Goal: Contribute content: Add original content to the website for others to see

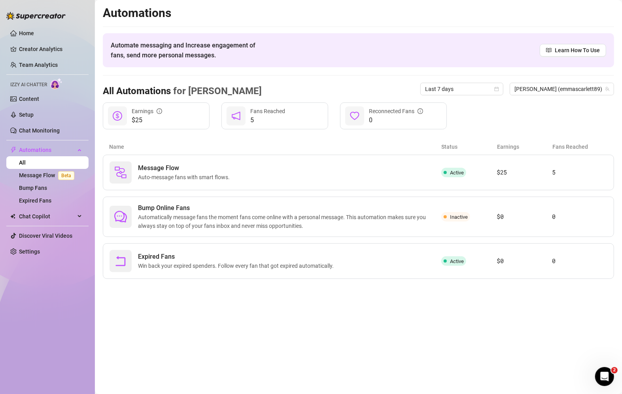
click at [258, 74] on div "Automations Automate messaging and Increase engagement of fans, send more perso…" at bounding box center [358, 142] width 511 height 273
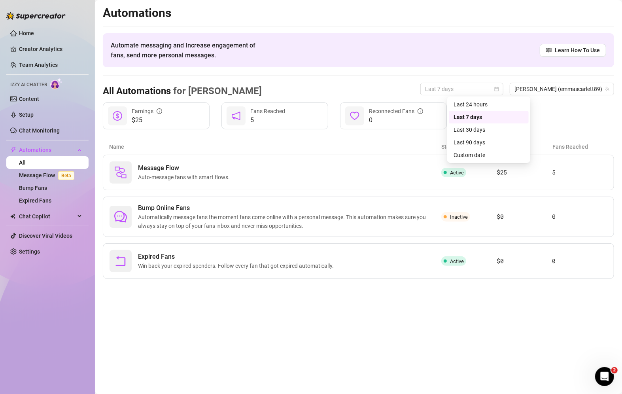
drag, startPoint x: 512, startPoint y: 89, endPoint x: 478, endPoint y: 128, distance: 51.8
click at [478, 128] on div "Last 30 days" at bounding box center [489, 129] width 70 height 9
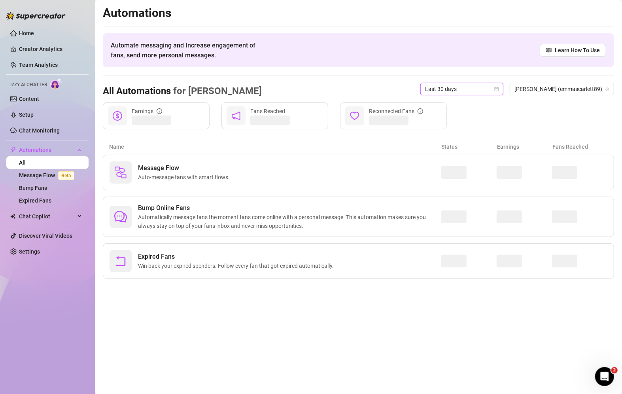
click at [478, 128] on div "Earnings Fans Reached Reconnected Fans" at bounding box center [358, 115] width 511 height 27
click at [414, 222] on span "Automatically message fans the moment fans come online with a personal message.…" at bounding box center [289, 221] width 303 height 17
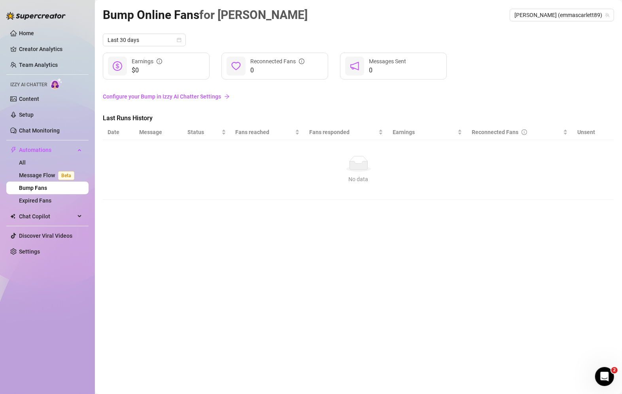
click at [47, 188] on link "Bump Fans" at bounding box center [33, 188] width 28 height 6
click at [41, 175] on link "Message Flow Beta" at bounding box center [48, 175] width 59 height 6
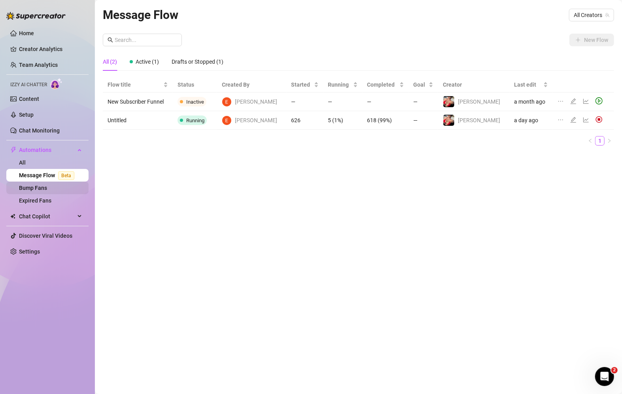
click at [41, 185] on link "Bump Fans" at bounding box center [33, 188] width 28 height 6
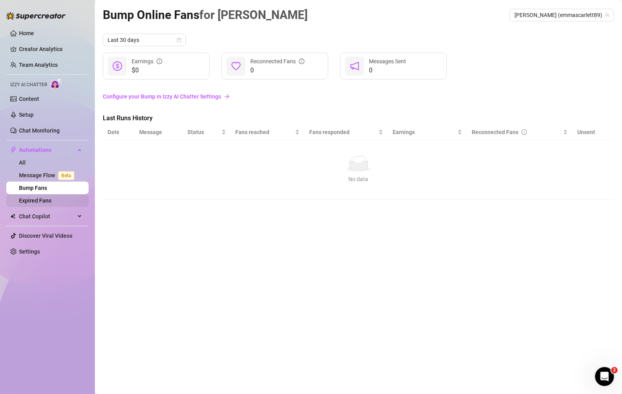
click at [51, 197] on link "Expired Fans" at bounding box center [35, 200] width 32 height 6
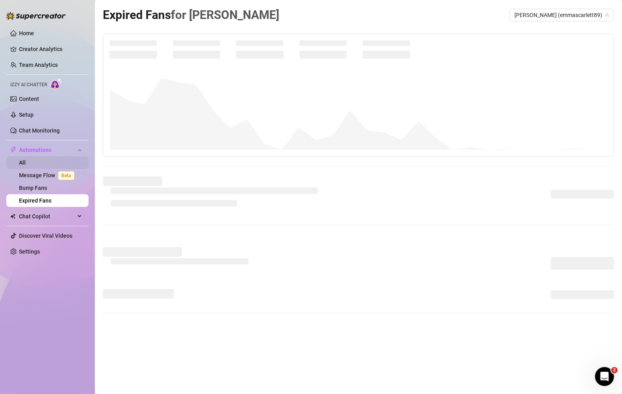
click at [26, 162] on link "All" at bounding box center [22, 162] width 7 height 6
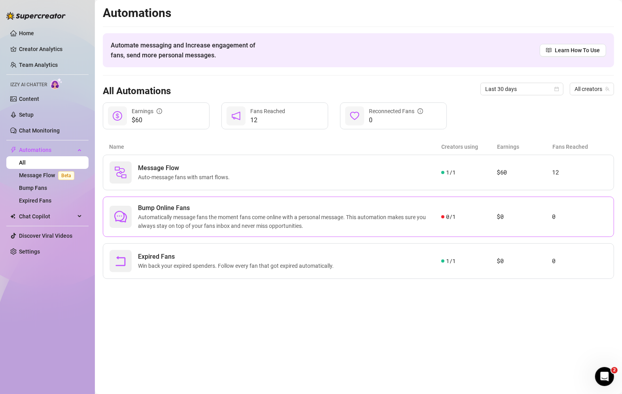
click at [490, 225] on div "Bump Online Fans Automatically message fans the moment fans come online with a …" at bounding box center [358, 217] width 511 height 40
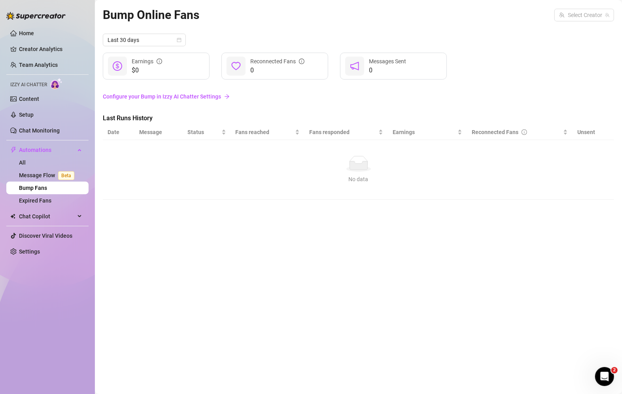
click at [586, 8] on div "Bump Online Fans Select Creator" at bounding box center [358, 15] width 511 height 19
drag, startPoint x: 585, startPoint y: 16, endPoint x: 562, endPoint y: 33, distance: 29.1
click at [562, 33] on div "[PERSON_NAME] ( emmascarlett89 )" at bounding box center [556, 30] width 102 height 9
drag, startPoint x: 467, startPoint y: 218, endPoint x: 435, endPoint y: 166, distance: 60.7
click at [435, 166] on div "No data" at bounding box center [358, 164] width 495 height 16
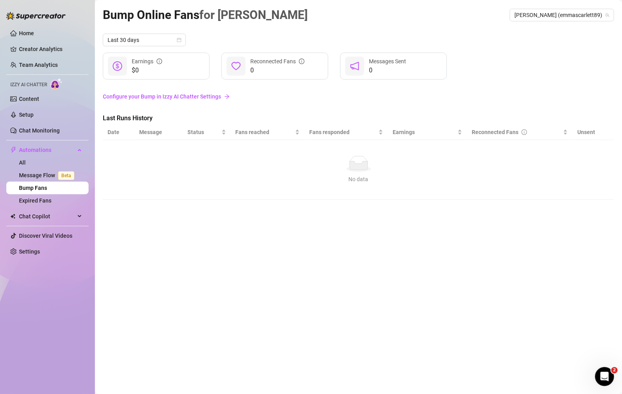
click at [507, 34] on div "Last 30 days" at bounding box center [358, 40] width 511 height 13
click at [29, 115] on link "Setup" at bounding box center [26, 115] width 15 height 6
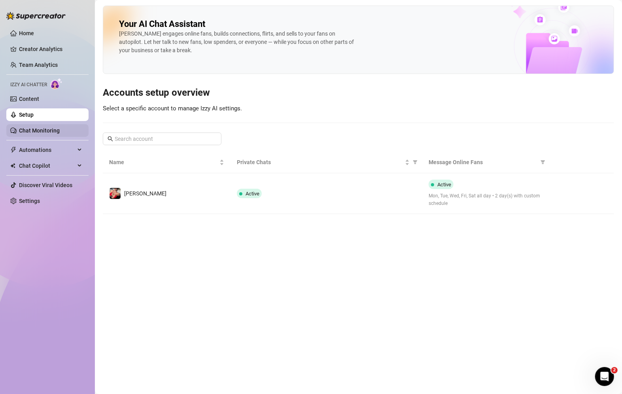
click at [36, 132] on link "Chat Monitoring" at bounding box center [39, 130] width 41 height 6
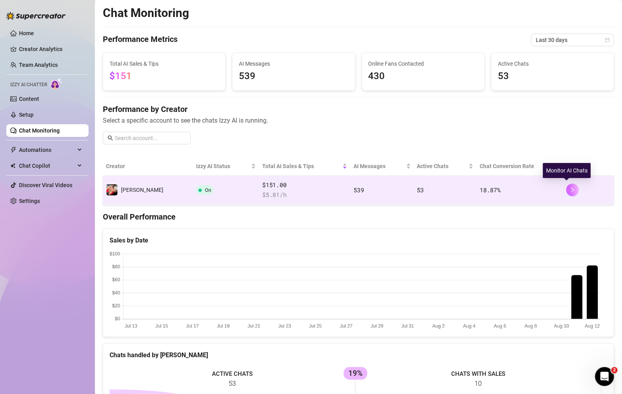
click at [570, 191] on icon "right" at bounding box center [573, 190] width 6 height 6
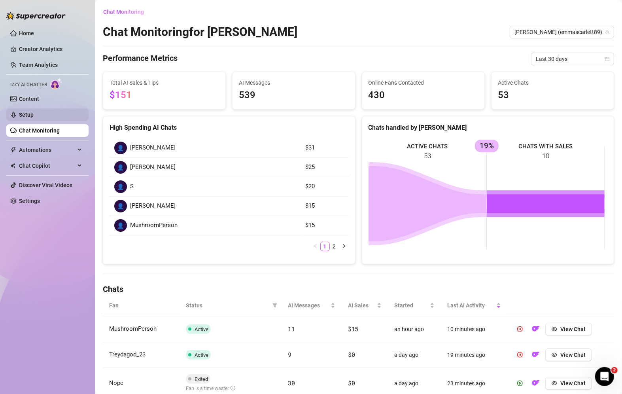
click at [30, 112] on link "Setup" at bounding box center [26, 115] width 15 height 6
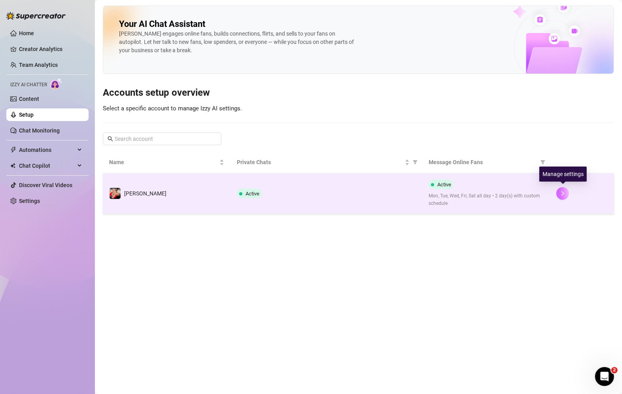
click at [561, 193] on icon "right" at bounding box center [563, 194] width 6 height 6
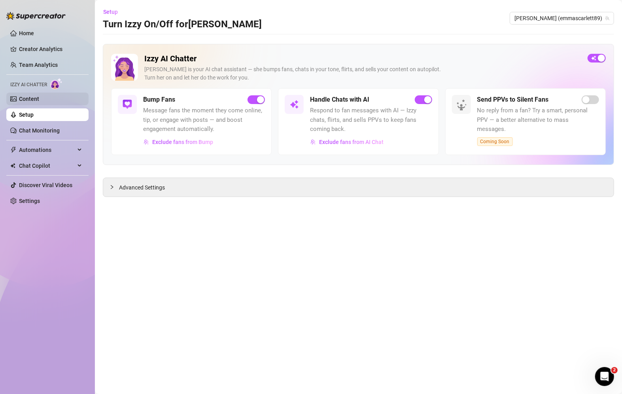
click at [39, 99] on link "Content" at bounding box center [29, 99] width 20 height 6
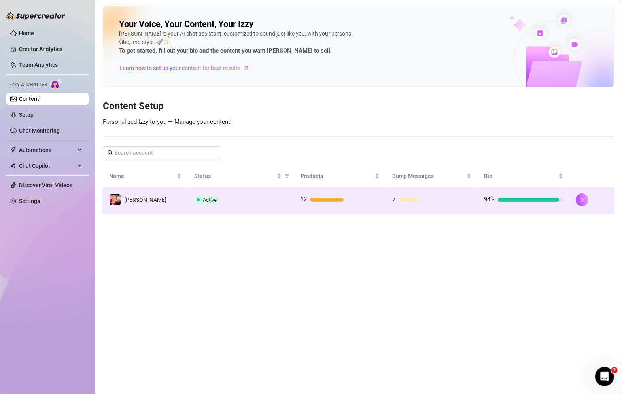
click at [539, 196] on div "94%" at bounding box center [523, 199] width 79 height 9
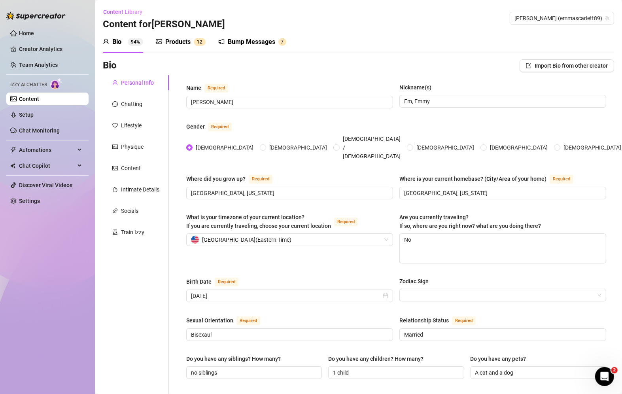
click at [181, 42] on div "Products" at bounding box center [177, 41] width 25 height 9
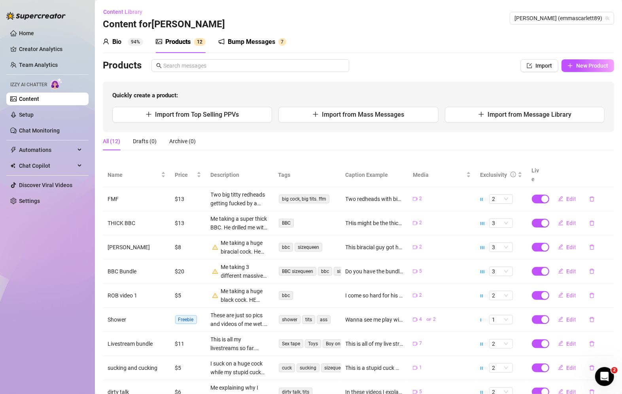
scroll to position [70, 0]
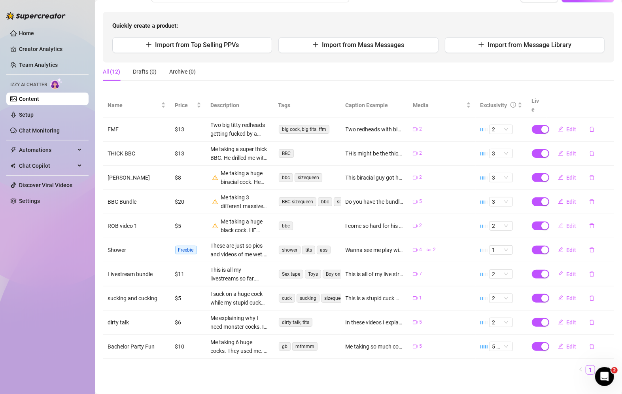
click at [567, 223] on span "Edit" at bounding box center [572, 226] width 10 height 6
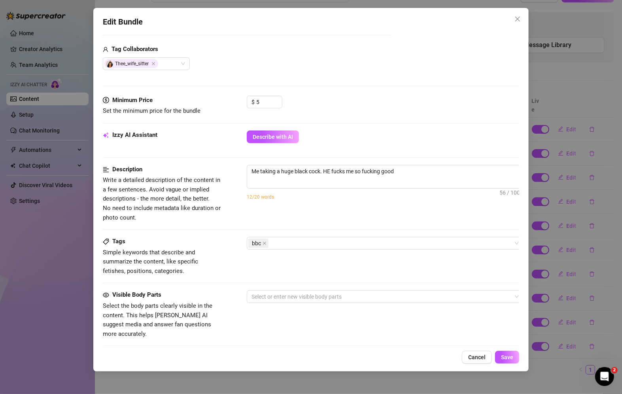
scroll to position [201, 0]
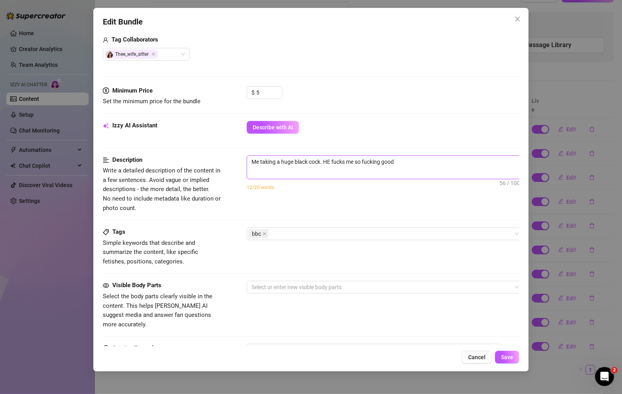
click at [430, 164] on textarea "Me taking a huge black cock. HE fucks me so fucking good" at bounding box center [385, 162] width 276 height 12
type textarea "Me taking a huge black cock. HE fucks me so fucking good."
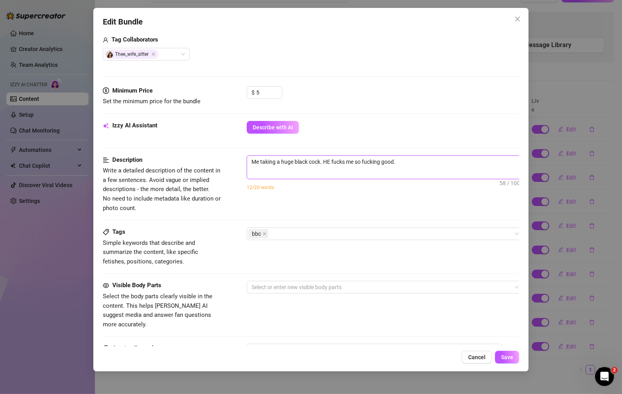
type textarea "Me taking a huge black cock. HE fucks me so fucking good. I"
type textarea "Me taking a huge black cock. HE fucks me so fucking good. I c"
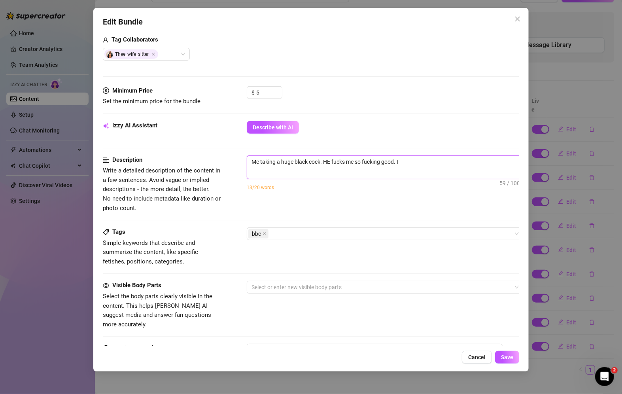
type textarea "Me taking a huge black cock. HE fucks me so fucking good. I c"
type textarea "Me taking a huge black cock. HE fucks me so fucking good. I cu"
type textarea "Me taking a huge black cock. HE fucks me so fucking good. I cum"
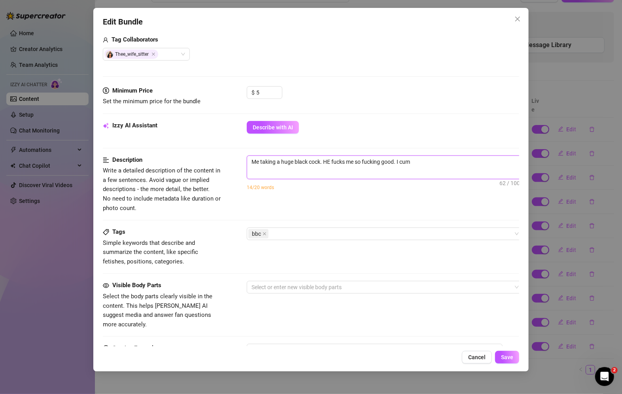
type textarea "Me taking a huge black cock. HE fucks me so fucking good. I cum"
type textarea "Me taking a huge black cock. HE fucks me so fucking good. I cum s"
type textarea "Me taking a huge black cock. HE fucks me so fucking good. I cum so"
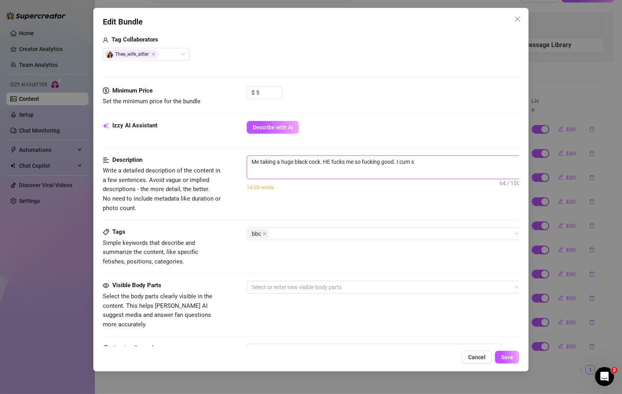
type textarea "Me taking a huge black cock. HE fucks me so fucking good. I cum so"
type textarea "Me taking a huge black cock. HE fucks me so fucking good. I cum so f"
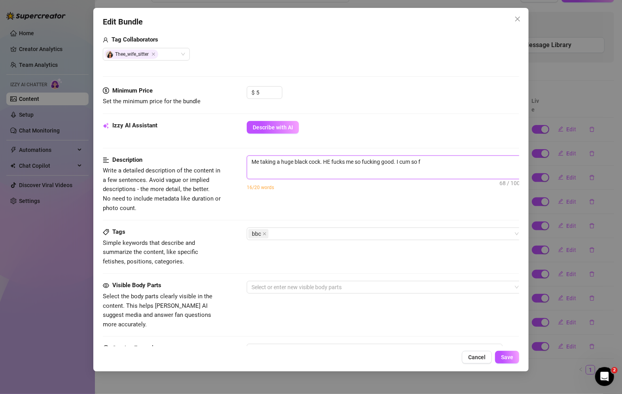
type textarea "Me taking a huge black cock. HE fucks me so fucking good. I cum so fu"
type textarea "Me taking a huge black cock. HE fucks me so fucking good. I cum so fuc"
type textarea "Me taking a huge black cock. HE fucks me so fucking good. I cum so fuck"
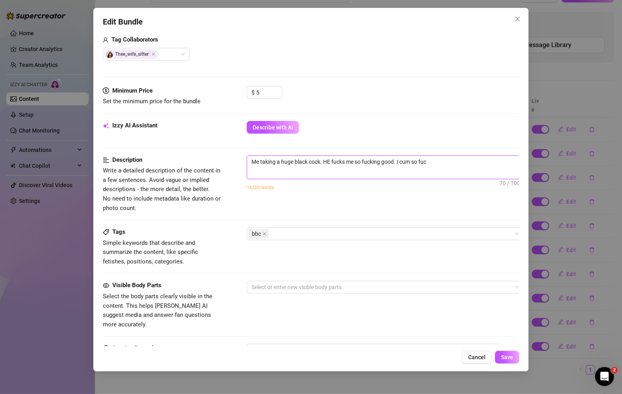
type textarea "Me taking a huge black cock. HE fucks me so fucking good. I cum so fuck"
type textarea "Me taking a huge black cock. HE fucks me so fucking good. I cum so fucki"
type textarea "Me taking a huge black cock. HE fucks me so fucking good. I cum so fuckin"
type textarea "Me taking a huge black cock. HE fucks me so fucking good. I cum so fucking"
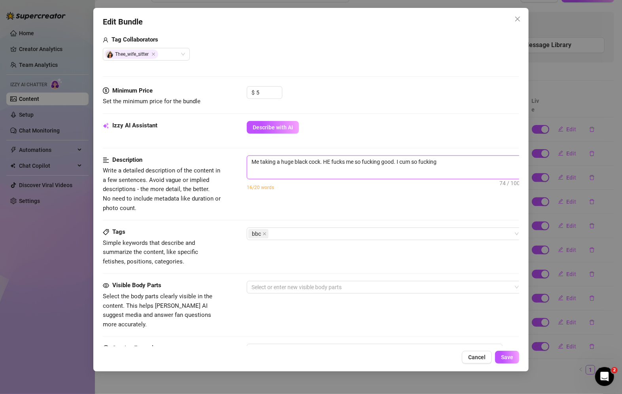
type textarea "Me taking a huge black cock. HE fucks me so fucking good. I cum so fucking"
type textarea "Me taking a huge black cock. HE fucks me so fucking good. I cum so fucking m"
type textarea "Me taking a huge black cock. HE fucks me so fucking good. I cum so fucking mu"
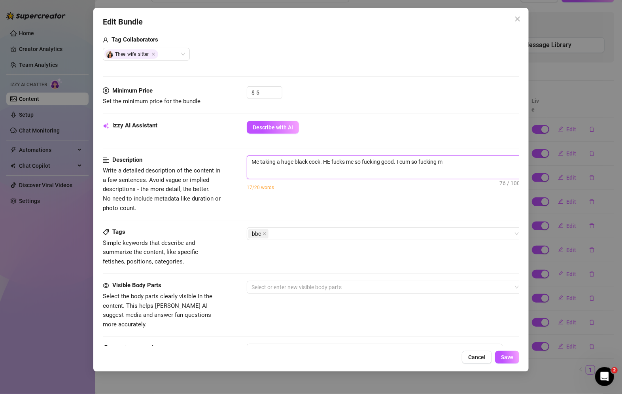
type textarea "Me taking a huge black cock. HE fucks me so fucking good. I cum so fucking mu"
type textarea "Me taking a huge black cock. HE fucks me so fucking good. I cum so fucking muc"
type textarea "Me taking a huge black cock. HE fucks me so fucking good. I cum so fucking much"
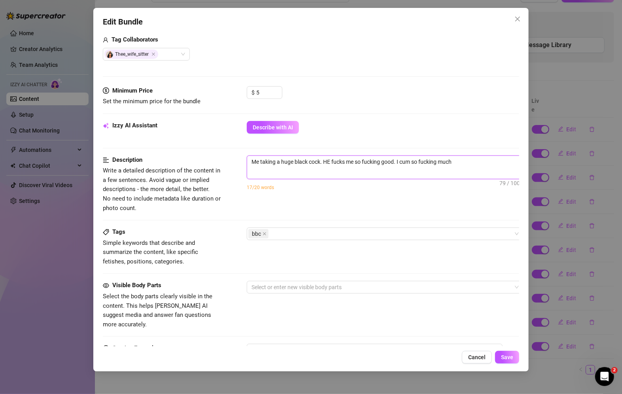
type textarea "Me taking a huge black cock. HE fucks me so fucking good. I cum so fucking much"
type textarea "Me taking a huge black cock. HE fucks me so fucking good. I cum so fucking much…"
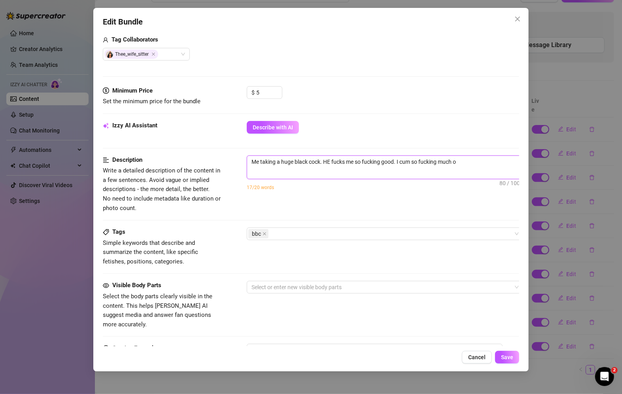
type textarea "Me taking a huge black cock. HE fucks me so fucking good. I cum so fucking much…"
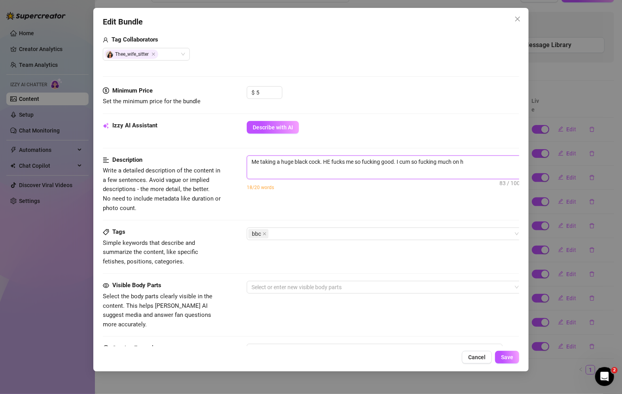
type textarea "Me taking a huge black cock. HE fucks me so fucking good. I cum so fucking much…"
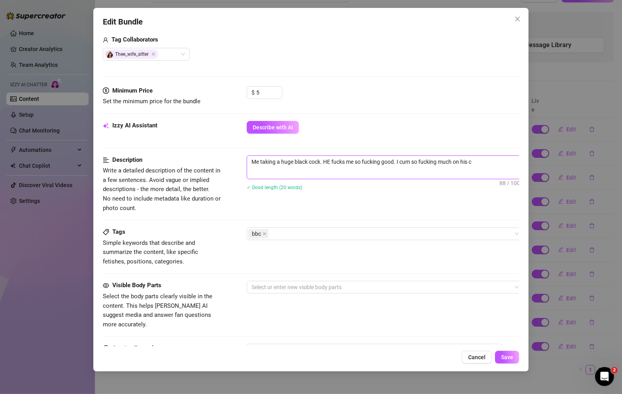
type textarea "Me taking a huge black cock. HE fucks me so fucking good. I cum so fucking much…"
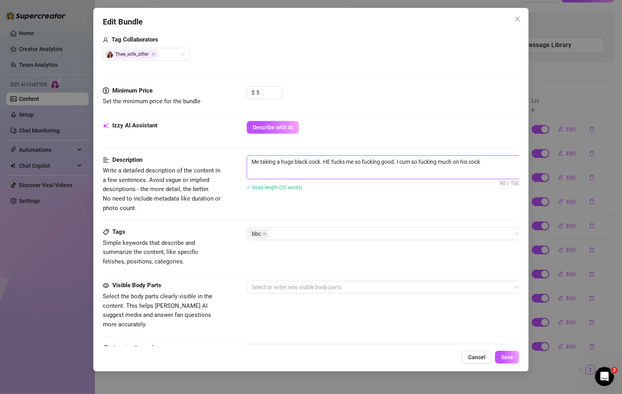
type textarea "Me taking a huge black cock. HE fucks me so fucking good. I cum so fucking much…"
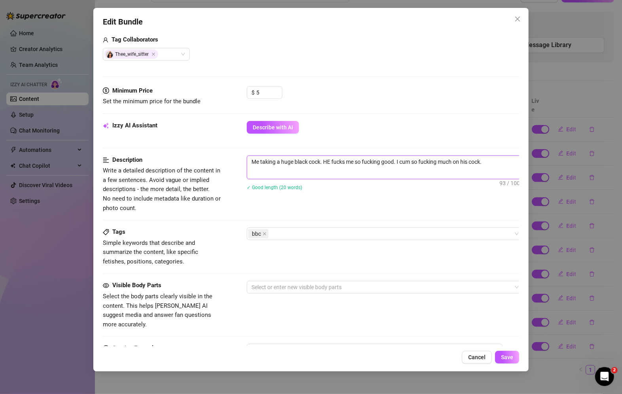
type textarea "Me taking a huge black cock. HE fucks me so fucking good. I cum so fucking much…"
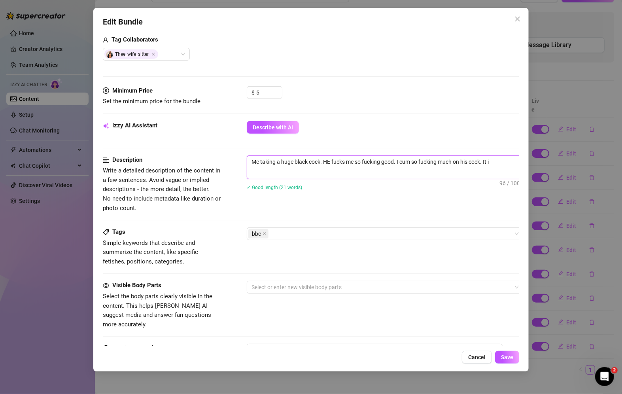
type textarea "Me taking a huge black cock. HE fucks me so fucking good. I cum so fucking much…"
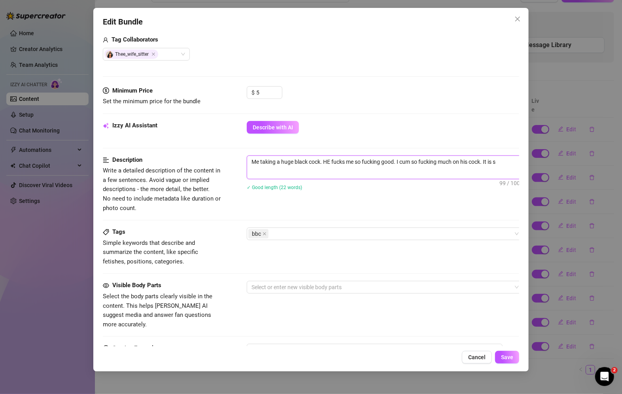
type textarea "Me taking a huge black cock. HE fucks me so fucking good. I cum so fucking much…"
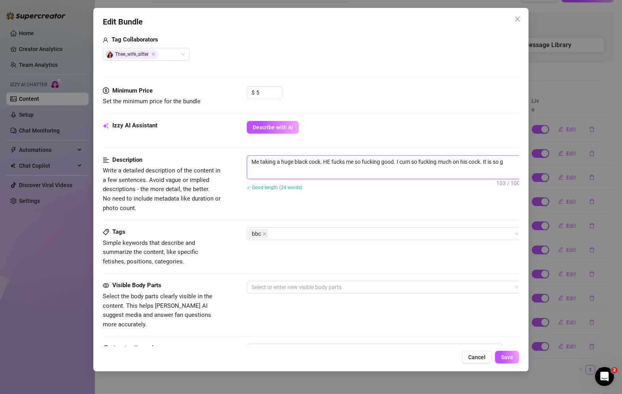
type textarea "Me taking a huge black cock. HE fucks me so fucking good. I cum so fucking much…"
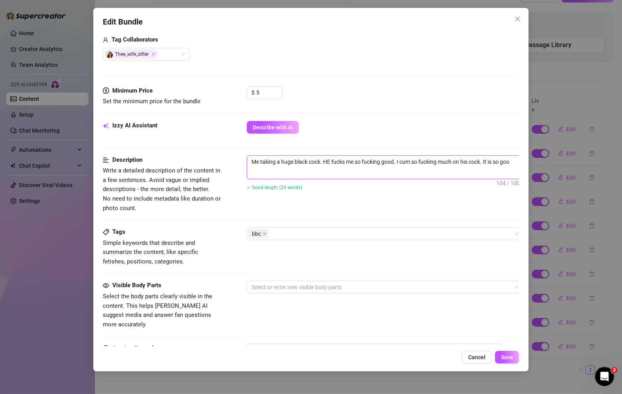
type textarea "Me taking a huge black cock. HE fucks me so fucking good. I cum so fucking much…"
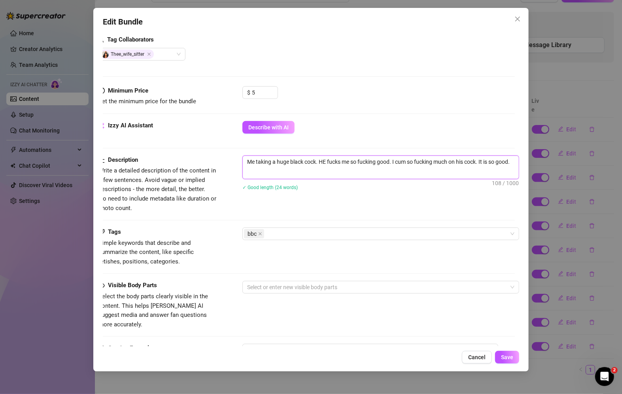
scroll to position [201, 6]
type textarea "Me taking a huge black cock. HE fucks me so fucking good. I cum so fucking much…"
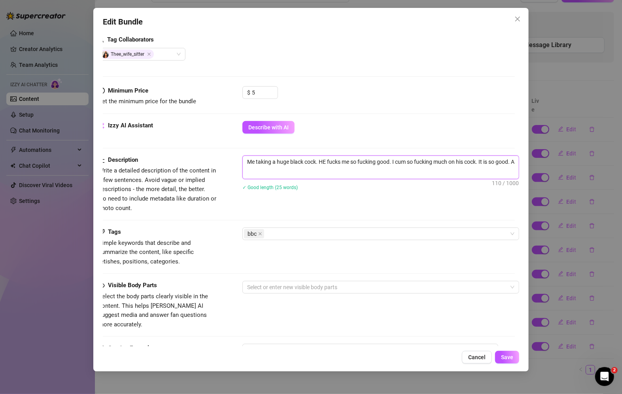
type textarea "Me taking a huge black cock. HE fucks me so fucking good. I cum so fucking much…"
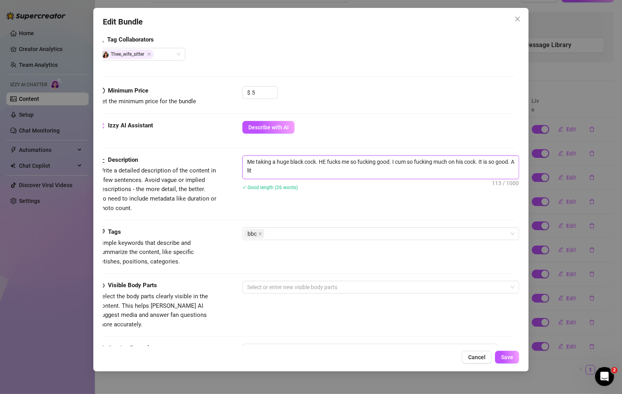
type textarea "Me taking a huge black cock. HE fucks me so fucking good. I cum so fucking much…"
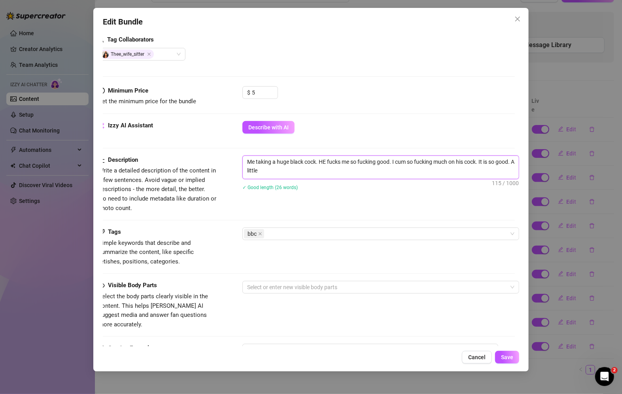
type textarea "Me taking a huge black cock. HE fucks me so fucking good. I cum so fucking much…"
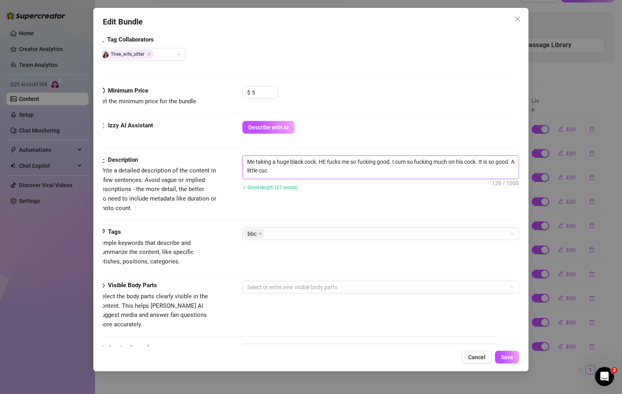
type textarea "Me taking a huge black cock. HE fucks me so fucking good. I cum so fucking much…"
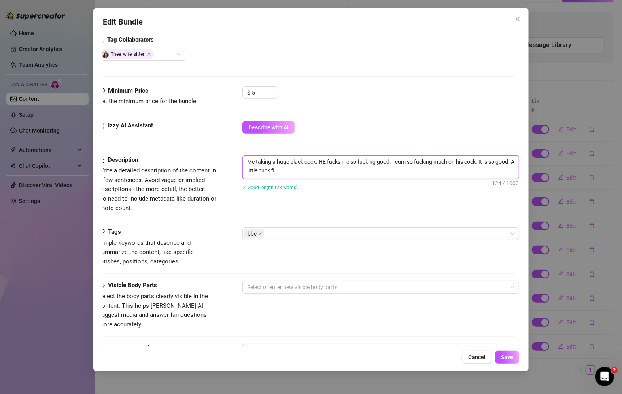
type textarea "Me taking a huge black cock. HE fucks me so fucking good. I cum so fucking much…"
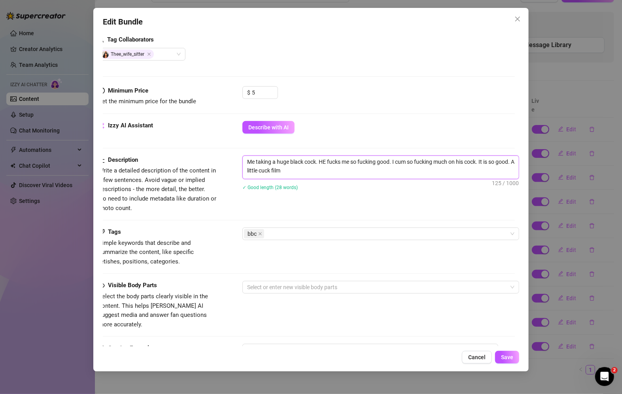
type textarea "Me taking a huge black cock. HE fucks me so fucking good. I cum so fucking much…"
click at [404, 237] on div "bbc" at bounding box center [376, 233] width 265 height 11
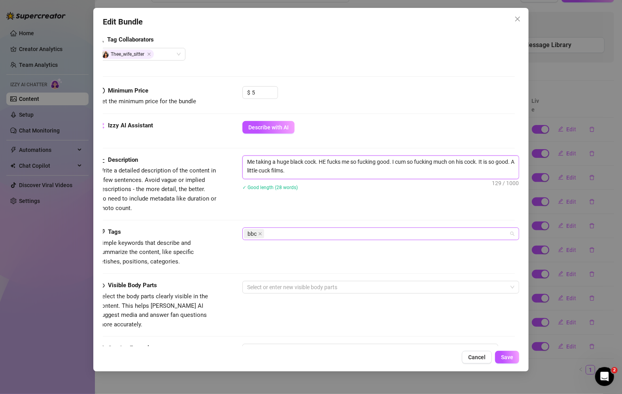
type textarea "Me taking a huge black cock. HE fucks me so fucking good. I cum so fucking much…"
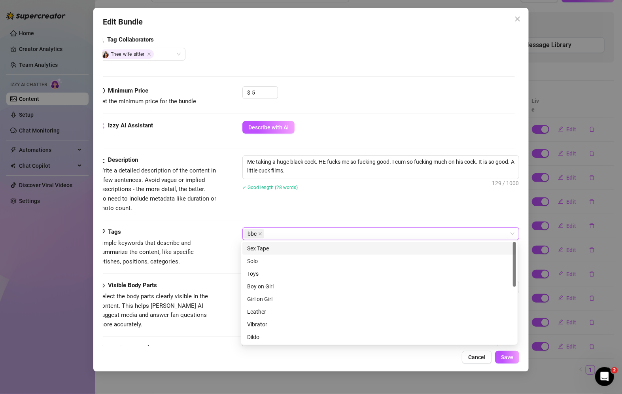
click at [408, 234] on div "bbc" at bounding box center [376, 233] width 265 height 11
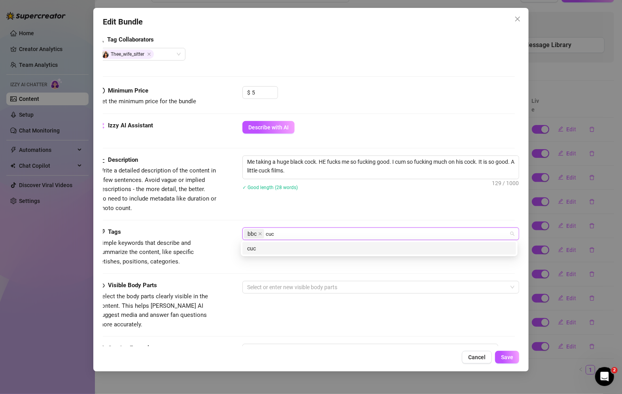
type input "cuck"
type input "sizequeen"
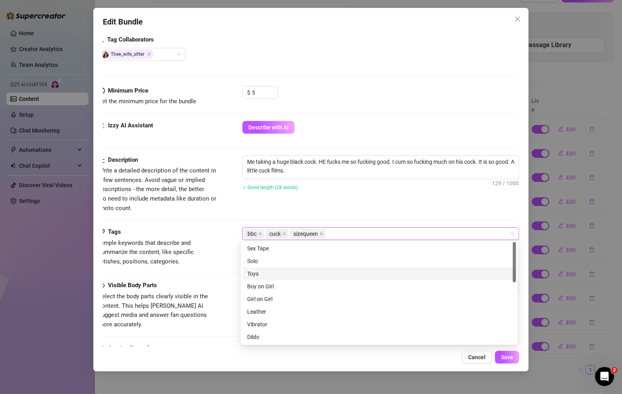
click at [174, 282] on div "Visible Body Parts" at bounding box center [157, 285] width 119 height 9
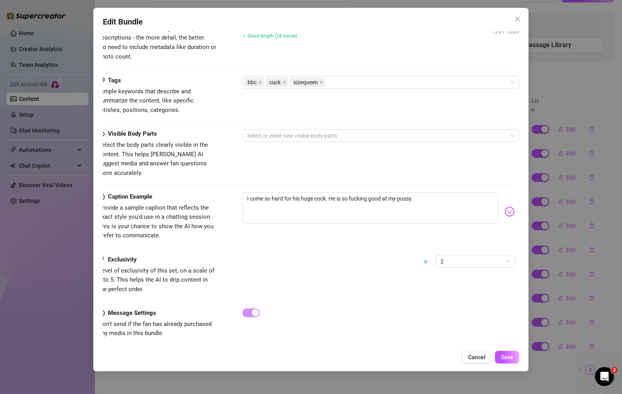
scroll to position [354, 6]
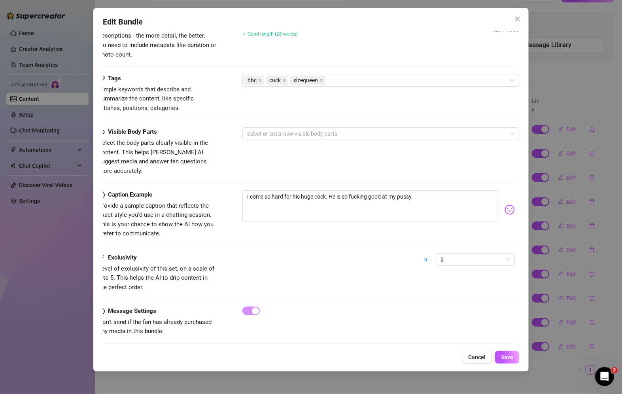
click at [255, 348] on div "Edit Bundle Account [PERSON_NAME] (@emmascarlett89) Name Name is for your inter…" at bounding box center [310, 189] width 435 height 363
click at [507, 358] on span "Save" at bounding box center [507, 357] width 12 height 6
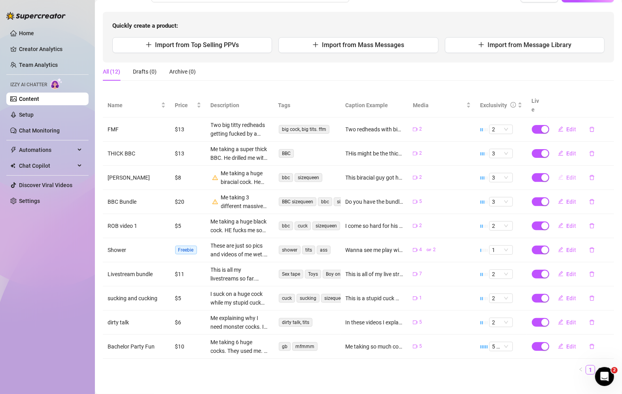
click at [567, 174] on span "Edit" at bounding box center [572, 177] width 10 height 6
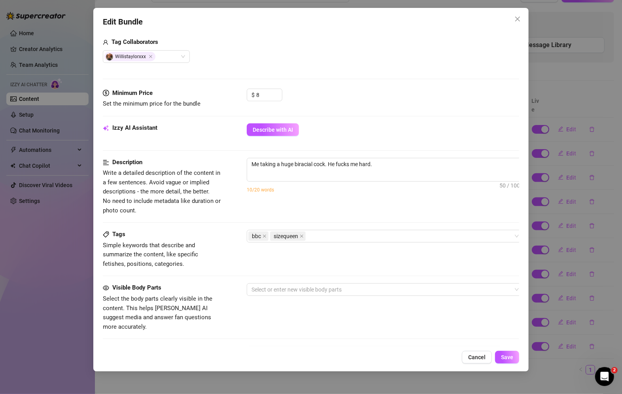
scroll to position [201, 0]
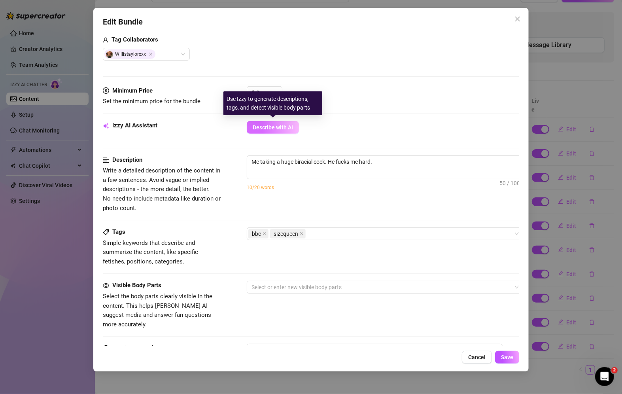
click at [277, 124] on span "Describe with AI" at bounding box center [273, 127] width 40 height 6
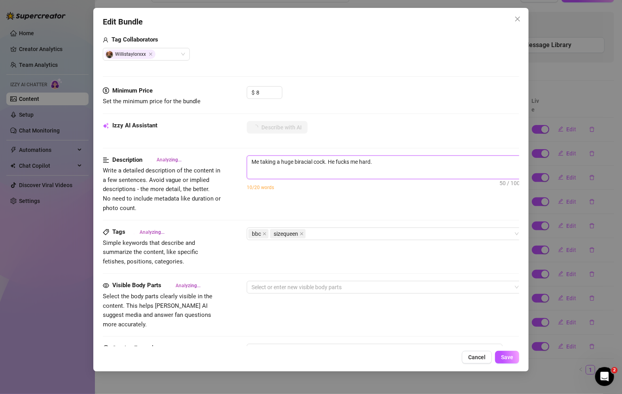
click at [386, 164] on textarea "Me taking a huge biracial cock. He fucks me hard." at bounding box center [385, 162] width 276 height 12
click at [388, 162] on textarea "Me taking a huge biracial cock. He fucks me hard." at bounding box center [385, 162] width 276 height 12
type textarea "Me taking a huge biracial cock. He fucks me hard. H"
type textarea "Me taking a huge biracial cock. He fucks me hard. Hi"
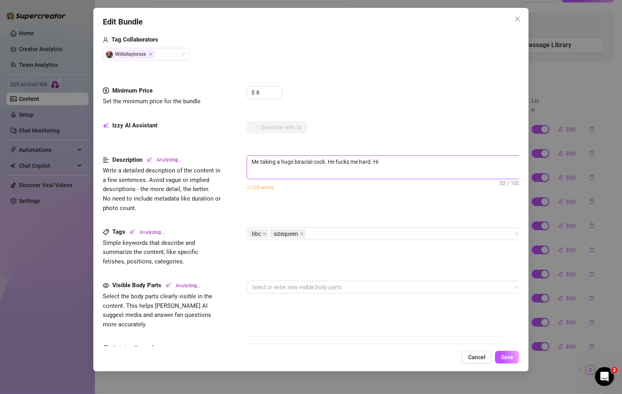
type textarea "Me taking a huge biracial cock. He fucks me hard. Hi"
type textarea "Me taking a huge biracial cock. He fucks me hard. Hi c"
type textarea "Me taking a huge biracial cock. He fucks me hard. Hi"
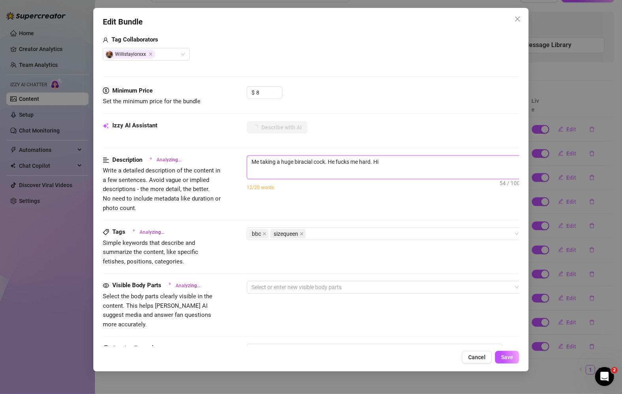
type textarea "Me taking a huge biracial cock. He fucks me hard. Hi"
type textarea "Me taking a huge biracial cock. He fucks me hard. His"
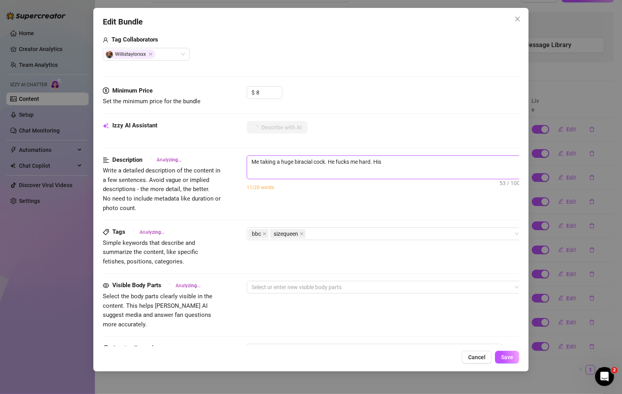
type textarea "Me taking a huge biracial cock. He fucks me hard. His"
type textarea "Me taking a huge biracial cock. He fucks me hard. His c"
type textarea "Me taking a huge biracial cock. He fucks me hard. His co"
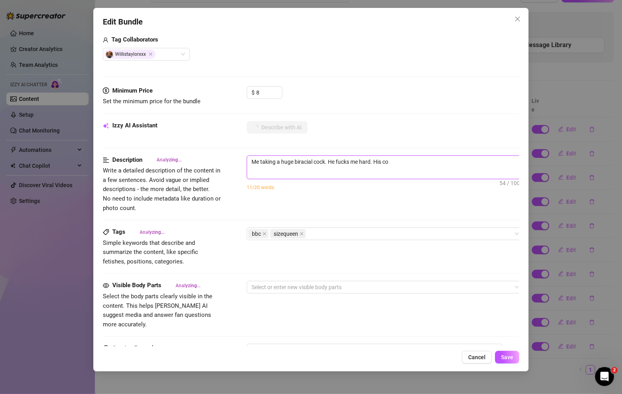
type textarea "Me taking a huge biracial cock. He fucks me hard. His coc"
type textarea "Me taking a huge biracial cock. He fucks me hard. His cock"
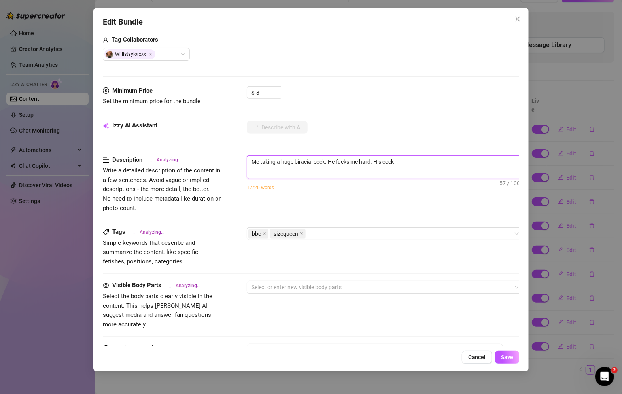
type textarea "Me taking a huge biracial cock. He fucks me hard. His cock"
type textarea "Me taking a huge biracial cock. He fucks me hard. His cock i"
type textarea "Me taking a huge biracial cock. He fucks me hard. His cock is"
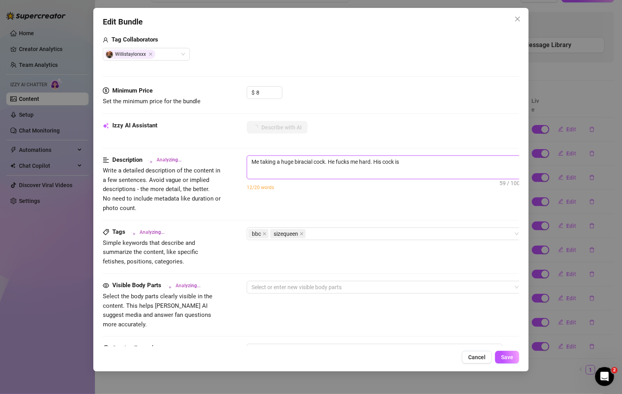
type textarea "Me taking a huge biracial cock. He fucks me hard. His cock is"
type textarea "Me taking a huge biracial cock. He fucks me hard. His cock is h"
type textarea "Me taking a huge biracial cock. He fucks me hard. His cock is hu"
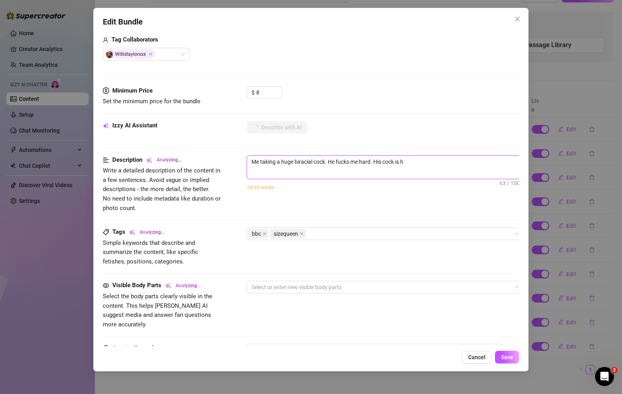
type textarea "Me taking a huge biracial cock. He fucks me hard. His cock is hu"
type textarea "Me taking a huge biracial cock. He fucks me hard. His cock is hug"
type textarea "Me taking a huge biracial cock. He fucks me hard. His cock is huge"
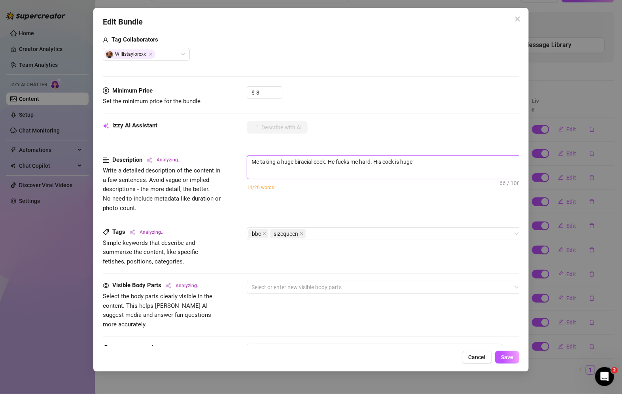
type textarea "Me taking a huge biracial cock. He fucks me hard. His cock is huge."
type textarea "Me taking a huge biracial cock. He fucks me hard. His cock is huge. I"
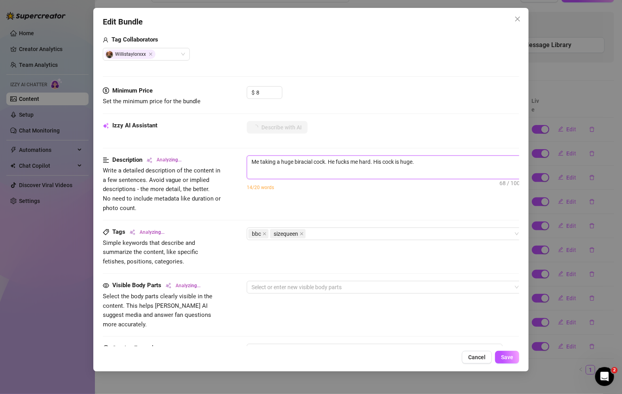
type textarea "Me taking a huge biracial cock. He fucks me hard. His cock is huge. I"
type textarea "Me taking a huge biracial cock. He fucks me hard. His cock is huge. I s"
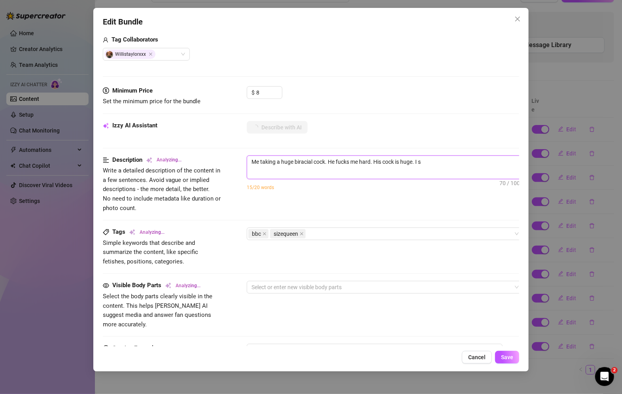
type textarea "Me taking a huge biracial cock. He fucks me hard. His cock is huge. I su"
type textarea "Me taking a huge biracial cock. He fucks me hard. His cock is huge. I suc"
type textarea "Me taking a huge biracial cock. He fucks me hard. His cock is huge. I suck"
type textarea "Me taking a huge biracial cock. He fucks me hard. His cock is huge. I suckh"
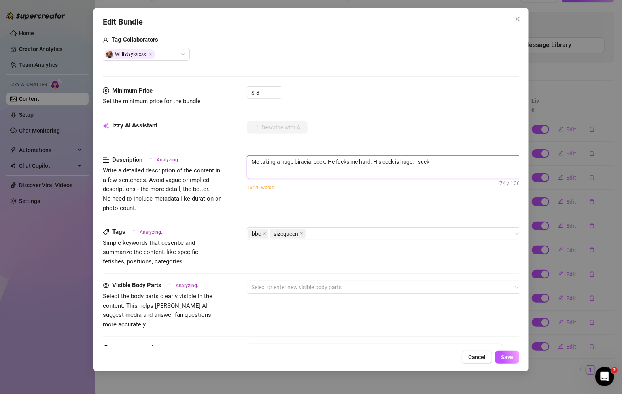
type textarea "Me taking a huge biracial cock. He fucks me hard. His cock is huge. I suckh"
type textarea "Me taking a huge biracial cock. He fucks me hard. His cock is huge. I suckhi"
type textarea "Me taking a huge biracial cock. He fucks me hard. His cock is huge. I suckhim"
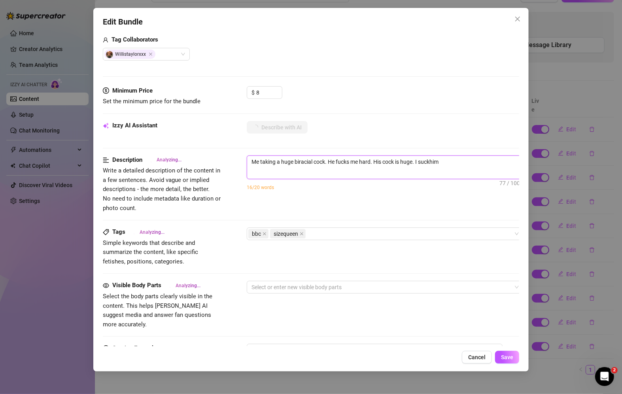
type textarea "Me taking a huge biracial cock. He fucks me hard. His cock is huge. I suckhim"
type textarea "Me taking a huge biracial cock. He fucks me hard. His cock is huge. I suckhi"
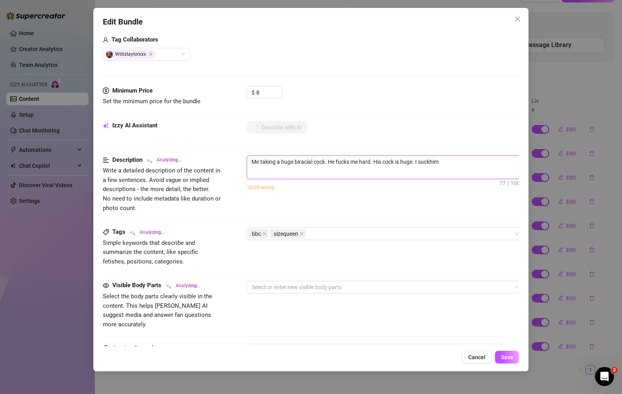
type textarea "Me taking a huge biracial cock. He fucks me hard. His cock is huge. I suckhi"
type textarea "Me taking a huge biracial cock. He fucks me hard. His cock is huge. I suckh"
type textarea "Me taking a huge biracial cock. He fucks me hard. His cock is huge. I suck"
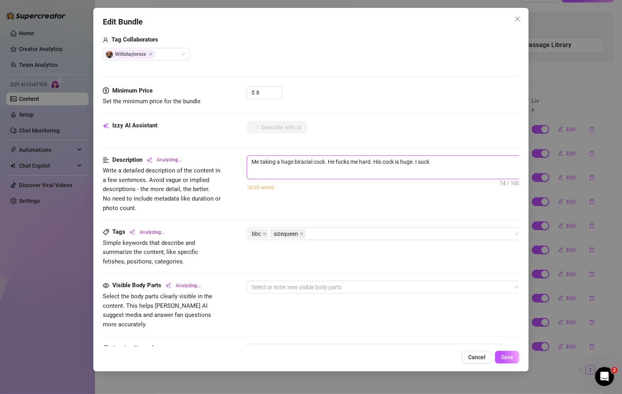
type textarea "Me taking a huge biracial cock. He fucks me hard. His cock is huge. I suck"
type textarea "Me taking a huge biracial cock. He fucks me hard. His cock is huge. I suck h"
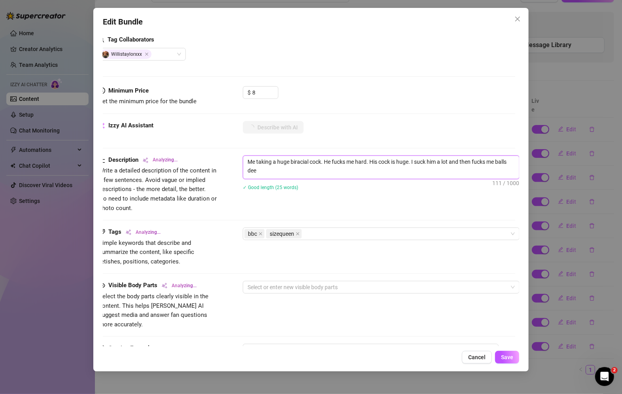
scroll to position [0, 0]
click at [328, 231] on div "bbc sizequeen" at bounding box center [376, 233] width 265 height 11
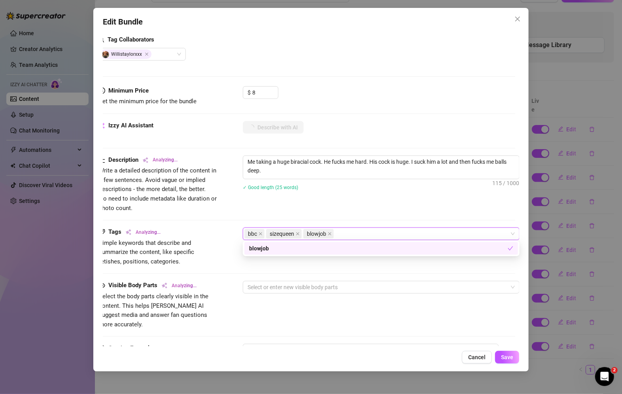
click at [309, 276] on div "Tags Analyzing... Simple keywords that describe and summarize the content, like…" at bounding box center [307, 253] width 416 height 53
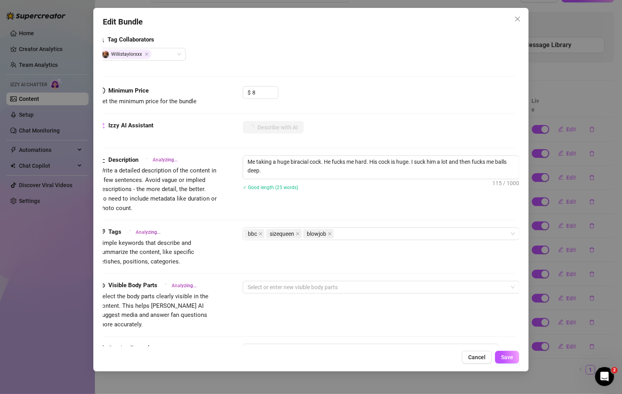
scroll to position [201, 11]
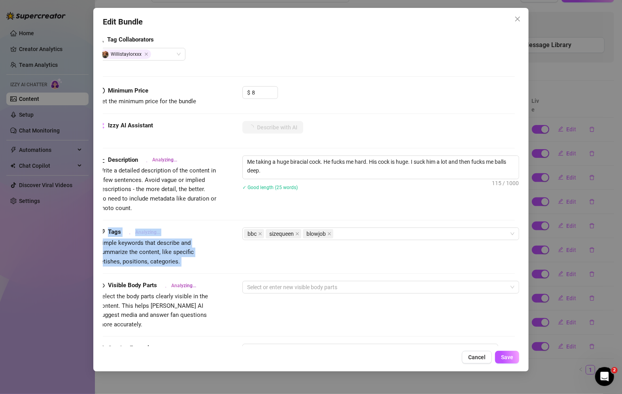
drag, startPoint x: 519, startPoint y: 198, endPoint x: 517, endPoint y: 248, distance: 49.5
click at [517, 248] on div "Edit Bundle Account [PERSON_NAME] (@emmascarlett89) Name Name is for your inter…" at bounding box center [310, 189] width 435 height 363
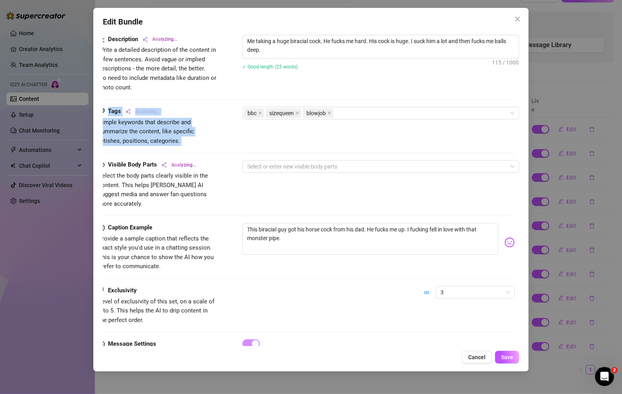
scroll to position [342, 11]
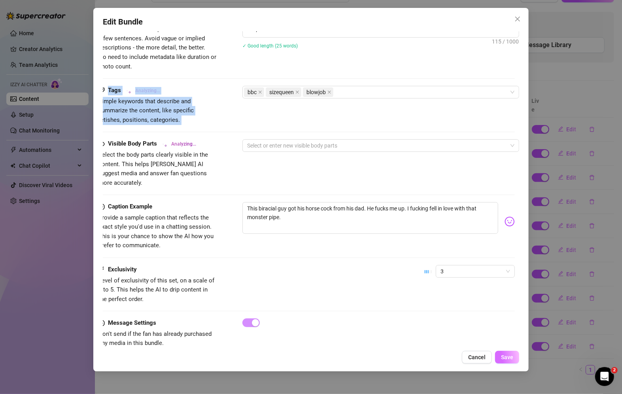
click at [509, 360] on span "Save" at bounding box center [507, 357] width 12 height 6
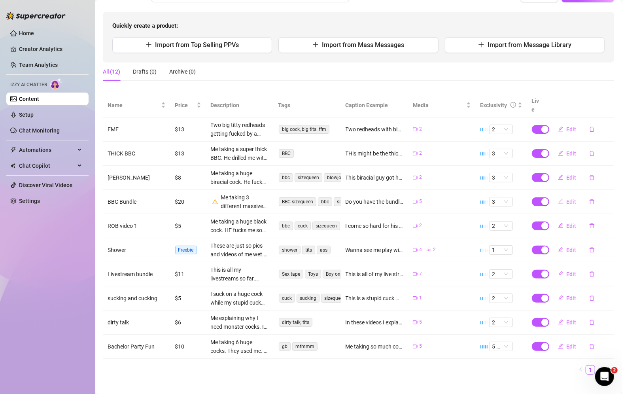
click at [567, 198] on span "Edit" at bounding box center [572, 201] width 10 height 6
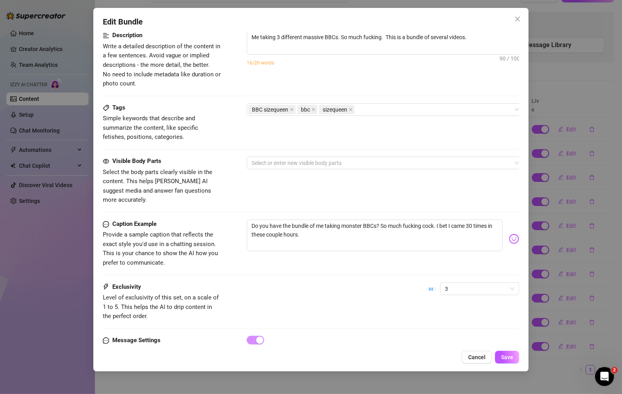
scroll to position [369, 0]
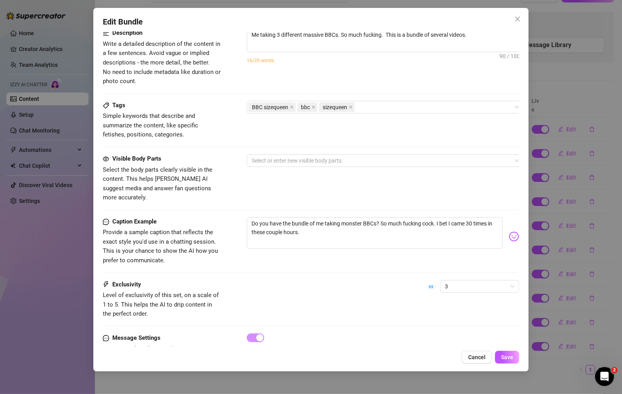
click at [478, 29] on div "Edit Bundle Account [PERSON_NAME] (@emmascarlett89) Name Name is for your inter…" at bounding box center [310, 189] width 435 height 363
click at [477, 36] on textarea "Me taking 3 different massive BBCs. So much fucking. This is a bundle of severa…" at bounding box center [385, 35] width 276 height 12
click at [481, 39] on textarea "Me taking 3 different massive BBCs. So much fucking. This is a bundle of severa…" at bounding box center [385, 35] width 276 height 12
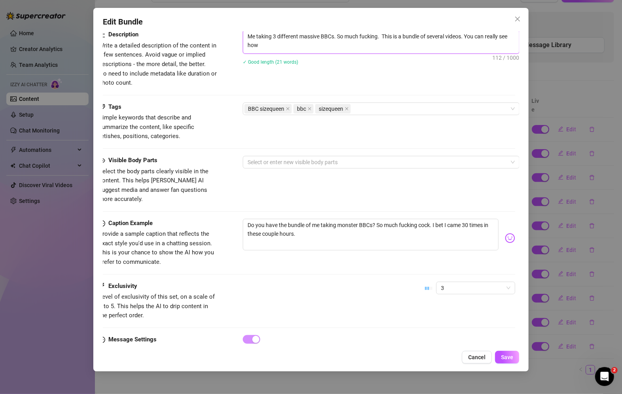
scroll to position [0, 0]
click at [351, 226] on textarea "Do you have the bundle of me taking monster BBCs? So much fucking cock. I bet I…" at bounding box center [371, 235] width 256 height 32
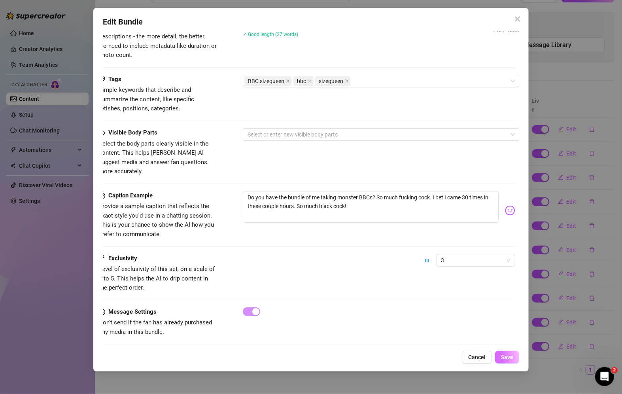
click at [508, 355] on span "Save" at bounding box center [507, 357] width 12 height 6
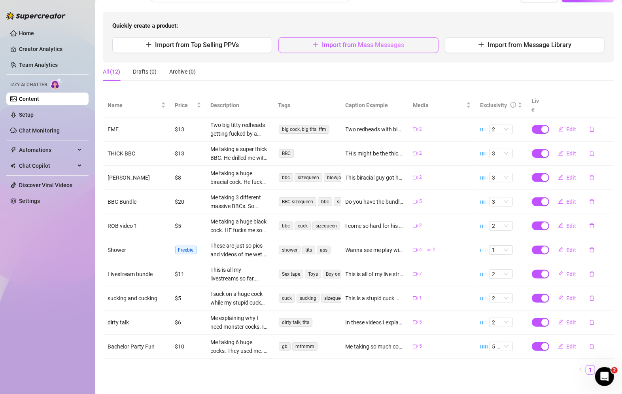
click at [365, 44] on span "Import from Mass Messages" at bounding box center [363, 45] width 82 height 8
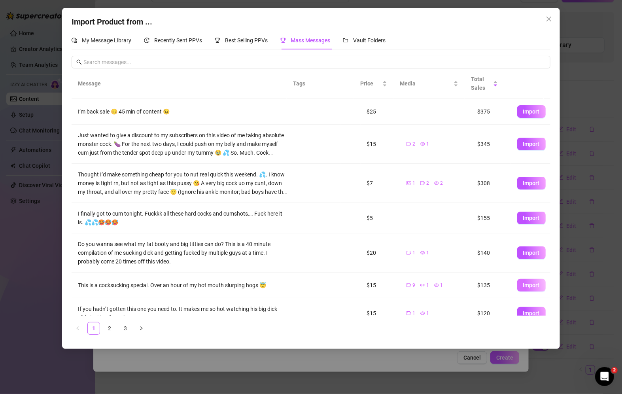
click at [527, 284] on span "Import" at bounding box center [531, 285] width 17 height 6
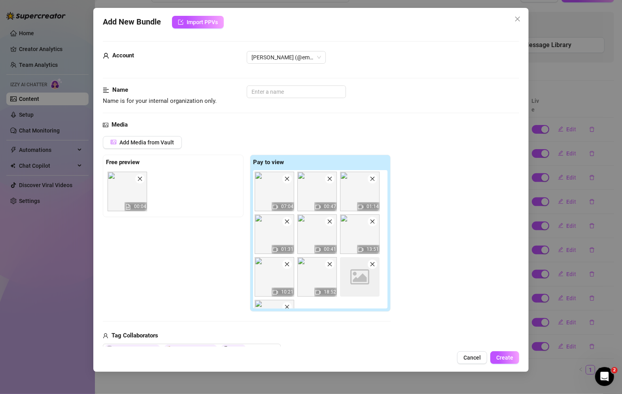
click at [372, 266] on icon "close" at bounding box center [373, 264] width 6 height 6
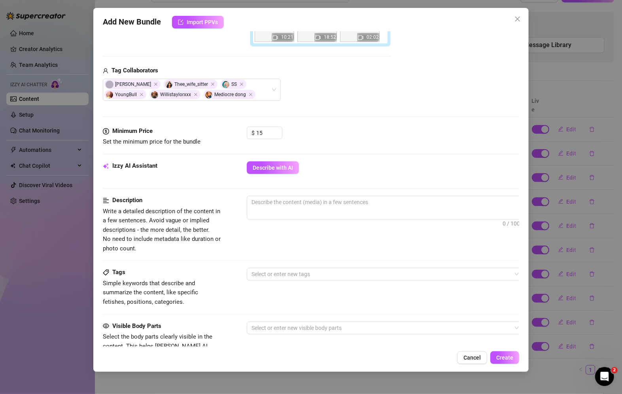
scroll to position [257, 0]
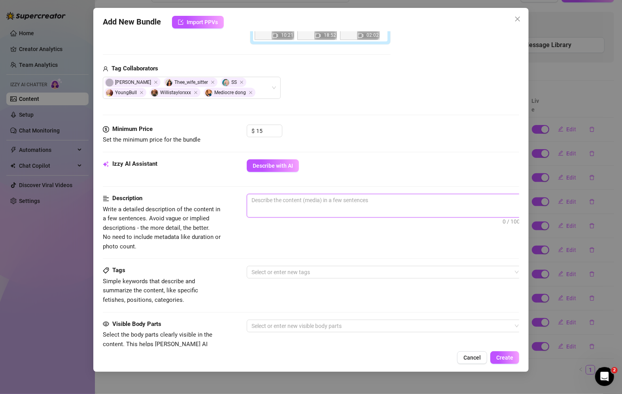
click at [306, 203] on textarea at bounding box center [385, 200] width 276 height 12
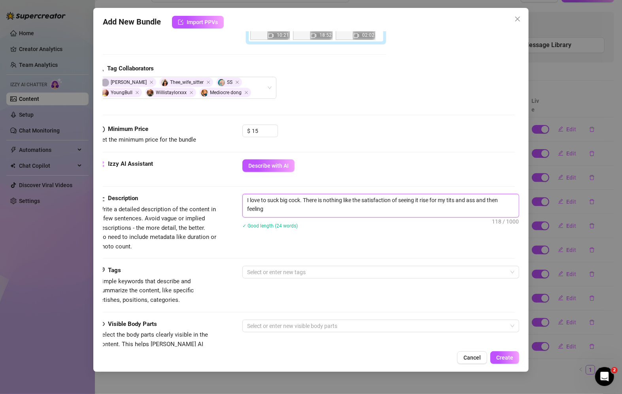
scroll to position [0, 0]
click at [311, 267] on div at bounding box center [376, 272] width 265 height 11
click at [223, 306] on div "Tags Simple keywords that describe and summarize the content, like specific fet…" at bounding box center [306, 292] width 416 height 53
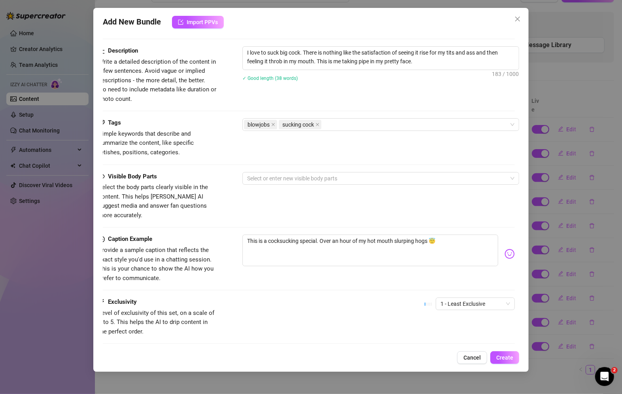
scroll to position [406, 5]
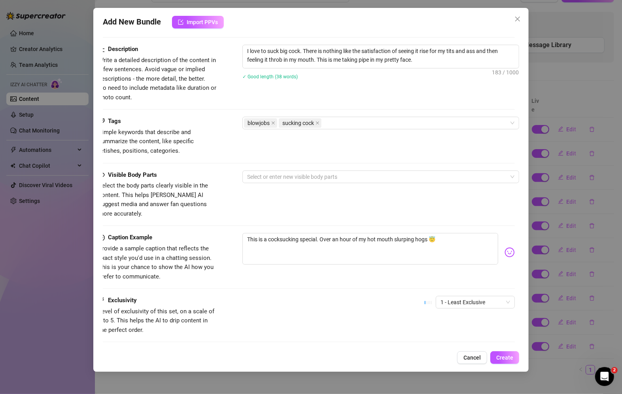
click at [359, 168] on div "Tags Simple keywords that describe and summarize the content, like specific fet…" at bounding box center [306, 143] width 416 height 53
click at [358, 179] on div at bounding box center [376, 176] width 265 height 11
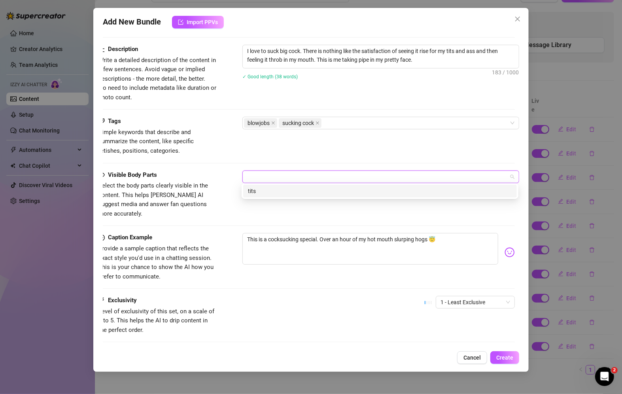
click at [336, 284] on div "Caption Example Provide a sample caption that reflects the exact style you'd us…" at bounding box center [306, 264] width 416 height 63
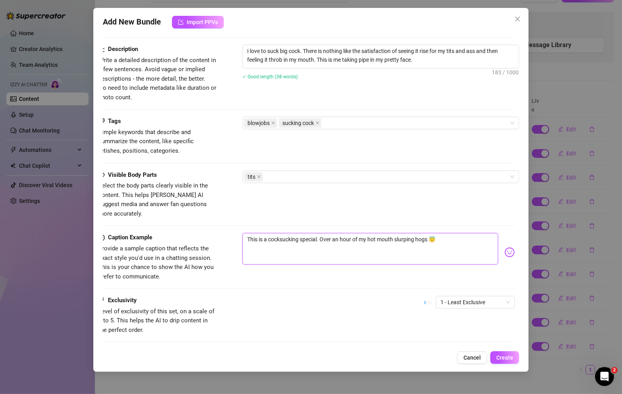
click at [450, 233] on textarea "This is a cocksucking special. Over an hour of my hot mouth slurping hogs 😇" at bounding box center [370, 249] width 256 height 32
click at [477, 296] on span "1 - Least Exclusive" at bounding box center [475, 302] width 70 height 12
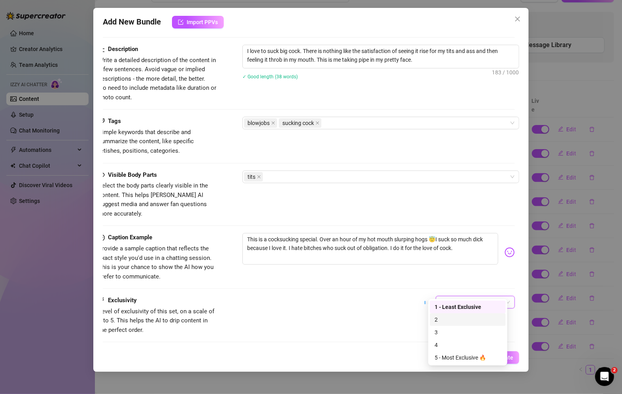
click at [463, 318] on div "2" at bounding box center [468, 319] width 66 height 9
click at [501, 357] on span "Create" at bounding box center [504, 357] width 17 height 6
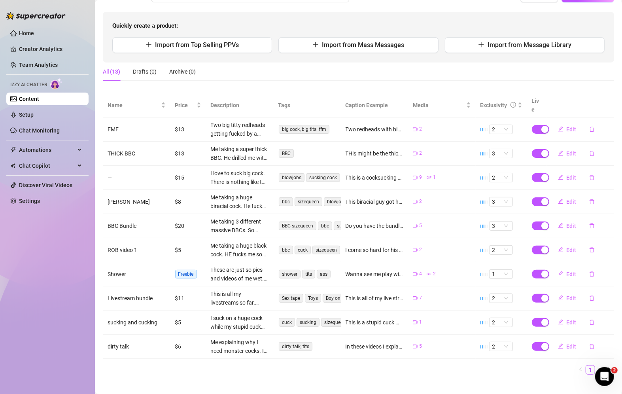
click at [39, 98] on link "Content" at bounding box center [29, 99] width 20 height 6
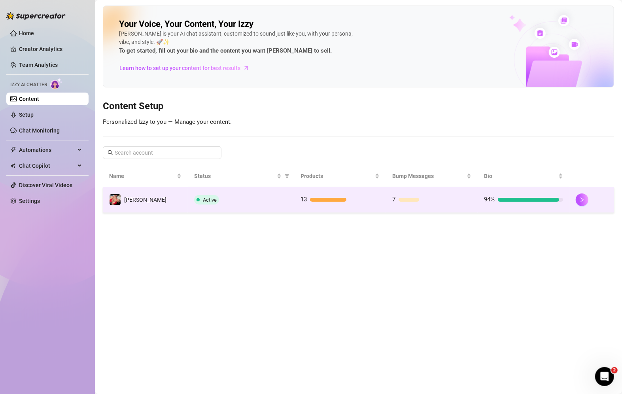
click at [588, 194] on div at bounding box center [592, 199] width 32 height 13
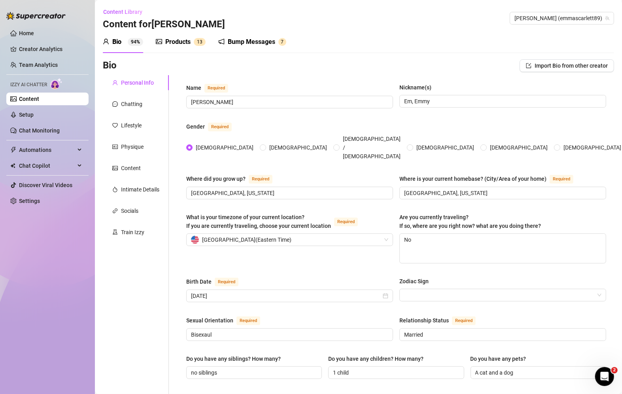
click at [247, 42] on div "Bump Messages" at bounding box center [251, 41] width 47 height 9
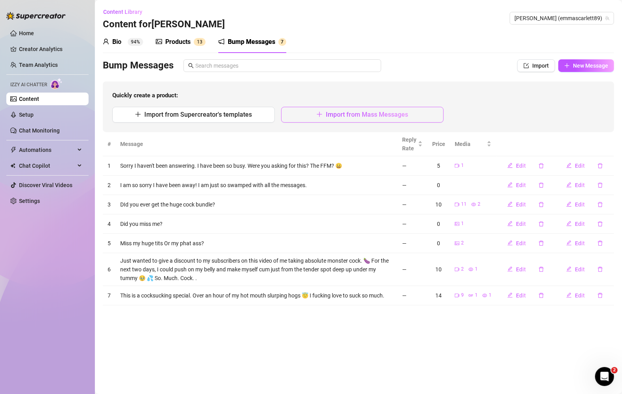
click at [312, 116] on button "Import from Mass Messages" at bounding box center [362, 115] width 163 height 16
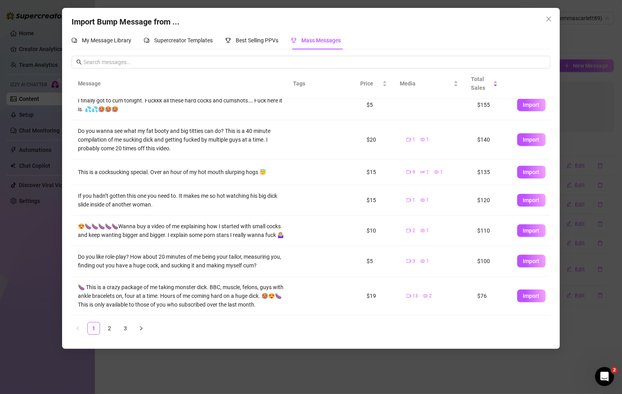
scroll to position [120, 0]
click at [125, 326] on link "3" at bounding box center [125, 328] width 12 height 12
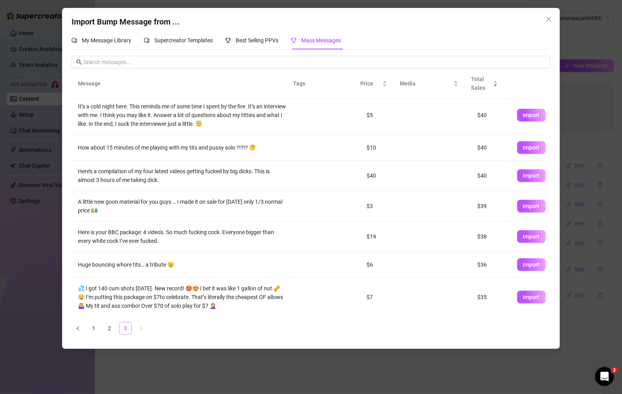
scroll to position [0, 0]
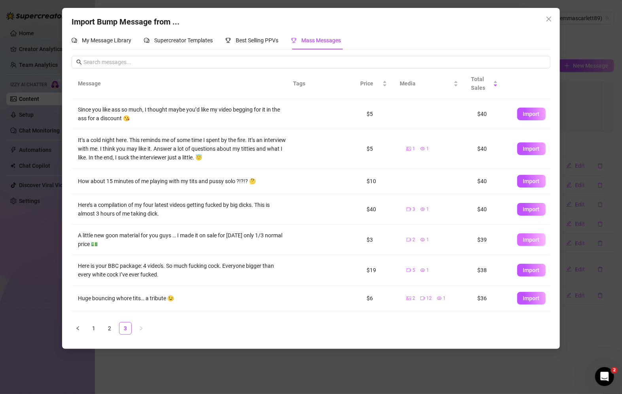
click at [523, 236] on span "Import" at bounding box center [531, 239] width 17 height 6
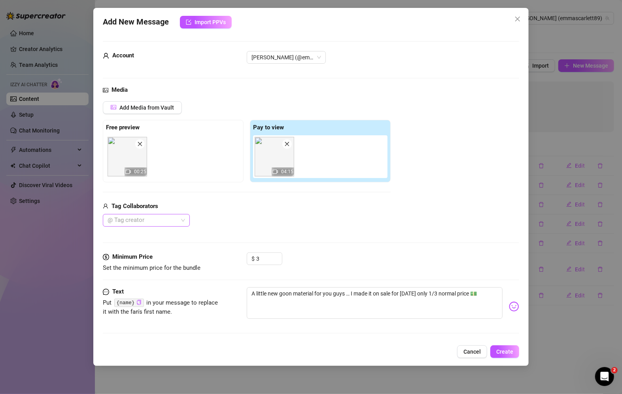
click at [135, 219] on div at bounding box center [142, 220] width 76 height 11
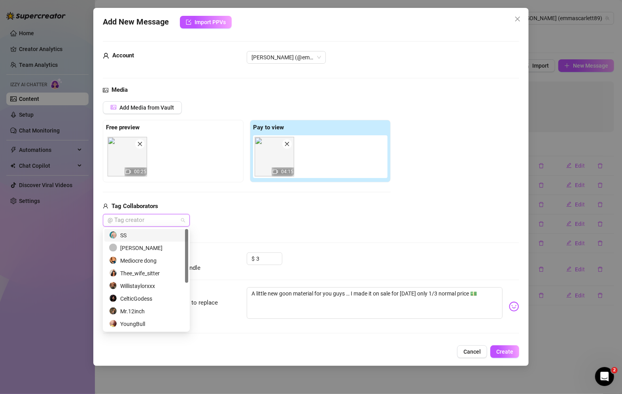
click at [135, 219] on div at bounding box center [142, 220] width 76 height 11
click at [136, 219] on div at bounding box center [142, 220] width 76 height 11
click at [130, 237] on div "SS" at bounding box center [146, 235] width 74 height 9
click at [227, 227] on div "Media Add Media from Vault Free preview 00:25 Pay to view 04:15 Tag Collaborato…" at bounding box center [311, 168] width 416 height 167
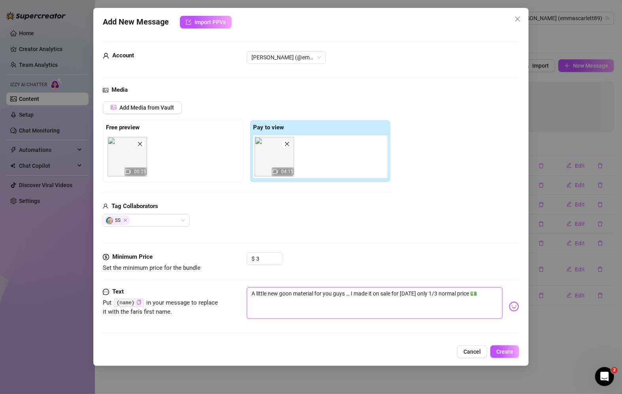
click at [484, 296] on textarea "A little new goon material for you guys … I made it on sale for [DATE] only 1/3…" at bounding box center [375, 303] width 256 height 32
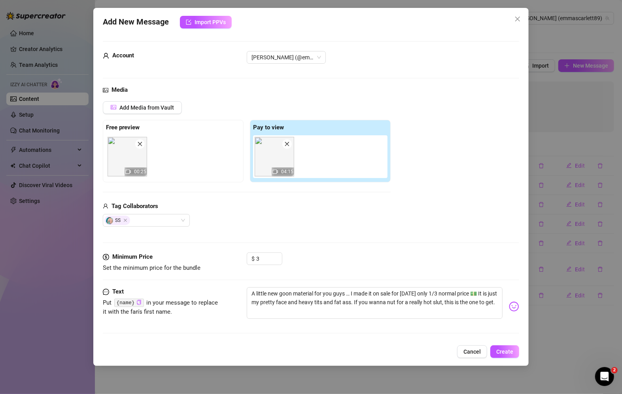
click at [492, 257] on div "$ 3" at bounding box center [383, 262] width 272 height 20
click at [505, 350] on span "Create" at bounding box center [504, 351] width 17 height 6
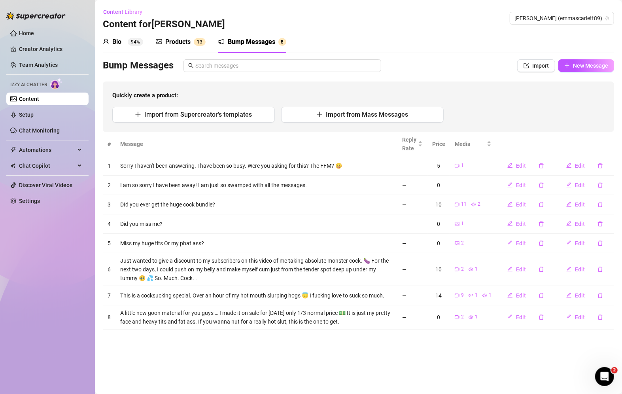
click at [179, 43] on div "Products" at bounding box center [177, 41] width 25 height 9
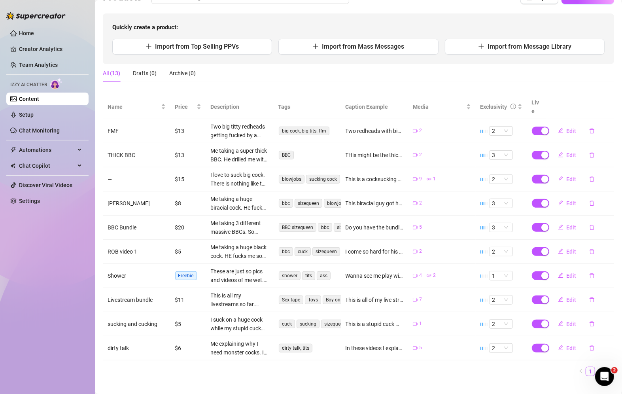
scroll to position [70, 0]
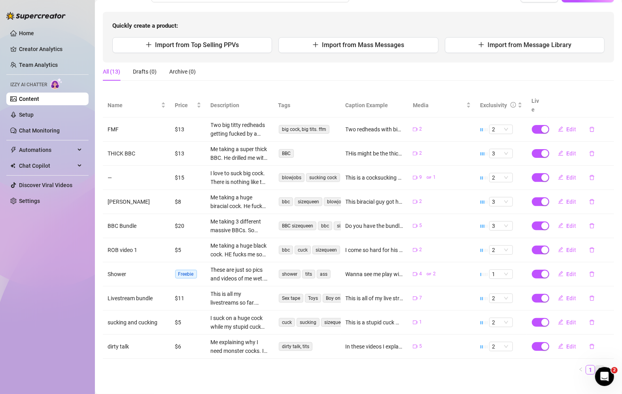
click at [595, 365] on link "2" at bounding box center [599, 369] width 9 height 9
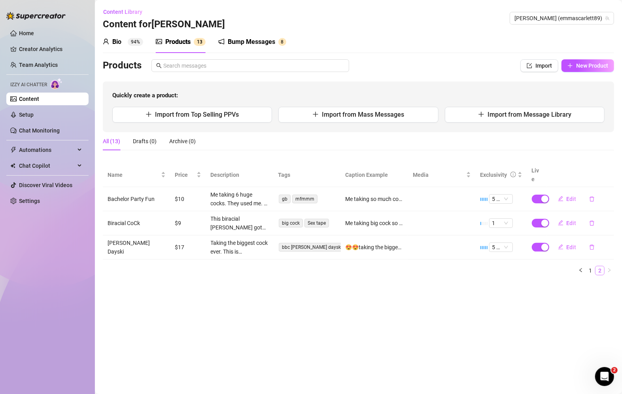
scroll to position [0, 0]
click at [593, 359] on main "Content Library Content for [PERSON_NAME] [PERSON_NAME] (emmascarlett89) Bio 94…" at bounding box center [358, 197] width 527 height 394
click at [568, 244] on span "Edit" at bounding box center [572, 247] width 10 height 6
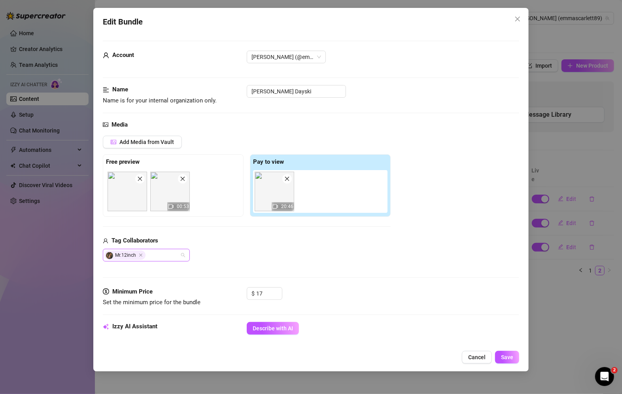
click at [152, 256] on div "Mr.12inch" at bounding box center [142, 255] width 76 height 11
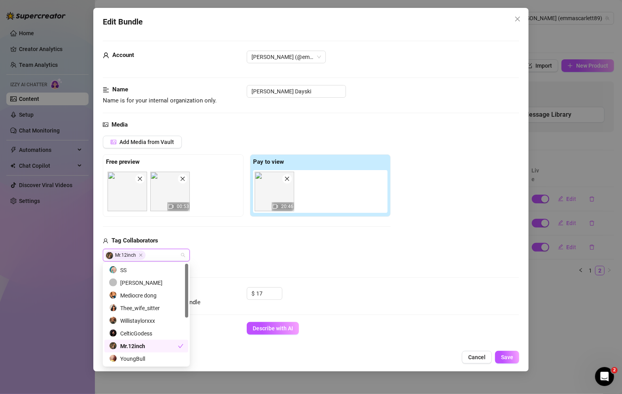
click at [141, 344] on div "Mr.12inch" at bounding box center [143, 346] width 69 height 9
click at [141, 344] on div "Mr.12inch" at bounding box center [146, 346] width 74 height 9
click at [305, 264] on div "Media Add Media from Vault Free preview 00:53 Pay to view 20:46 Tag Collaborato…" at bounding box center [311, 203] width 416 height 167
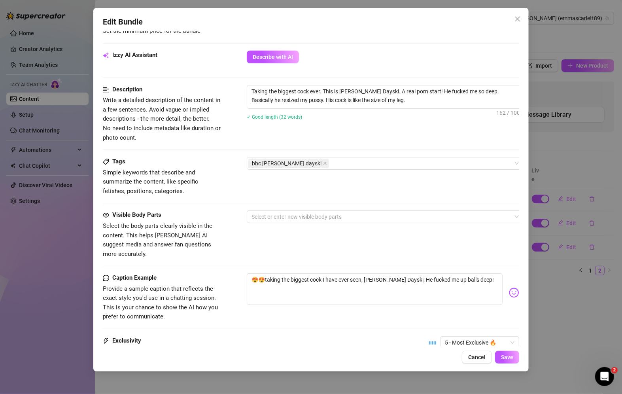
scroll to position [276, 0]
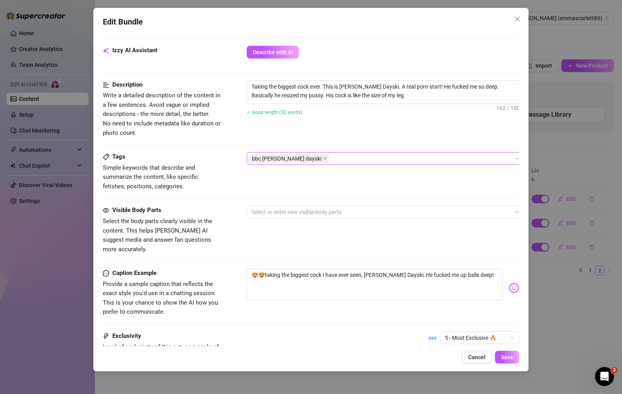
click at [350, 157] on div "bbc [PERSON_NAME] dayski" at bounding box center [380, 158] width 265 height 11
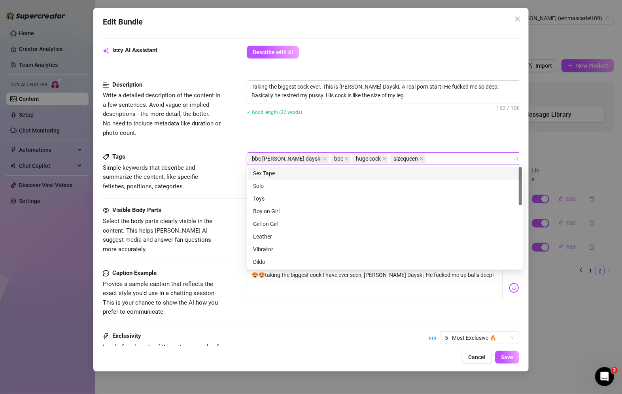
click at [214, 196] on div "Tags Simple keywords that describe and summarize the content, like specific fet…" at bounding box center [311, 178] width 416 height 53
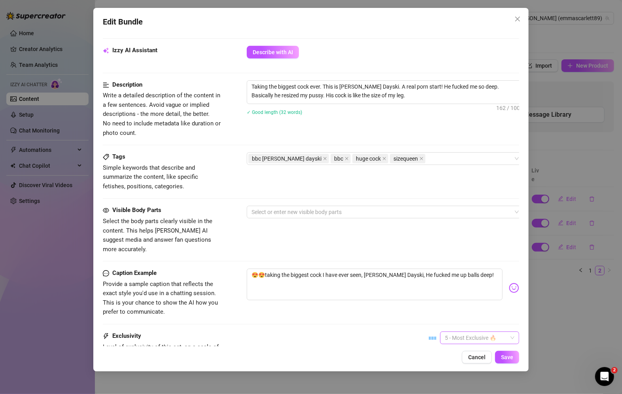
click at [506, 332] on span "5 - Most Exclusive 🔥" at bounding box center [480, 338] width 70 height 12
click at [491, 301] on div "4" at bounding box center [473, 298] width 66 height 9
click at [510, 354] on span "Save" at bounding box center [507, 357] width 12 height 6
